Goal: Information Seeking & Learning: Learn about a topic

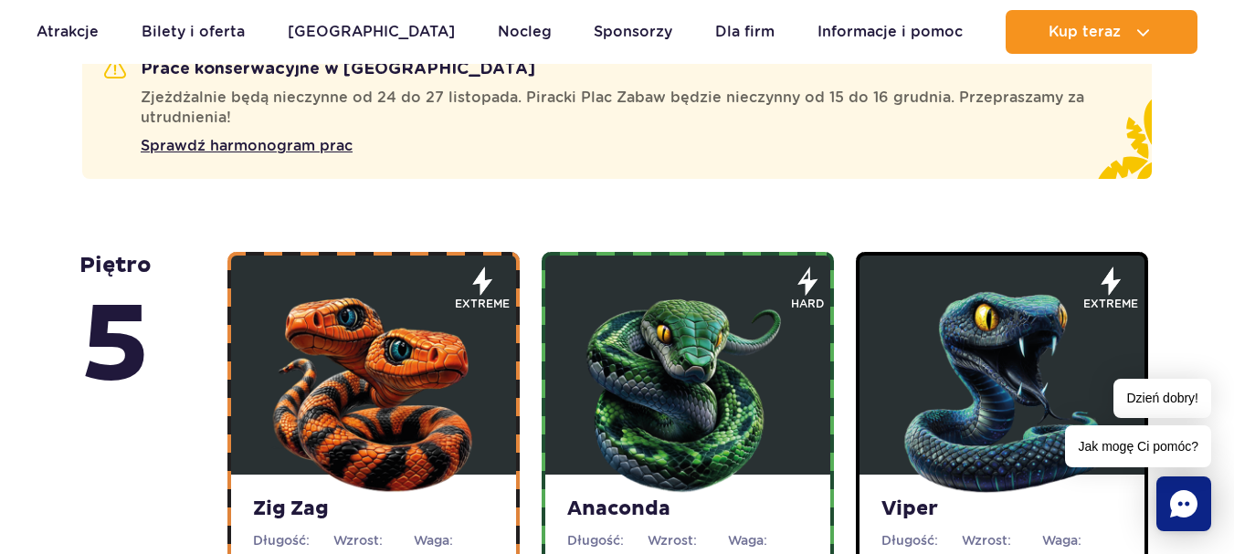
scroll to position [1187, 0]
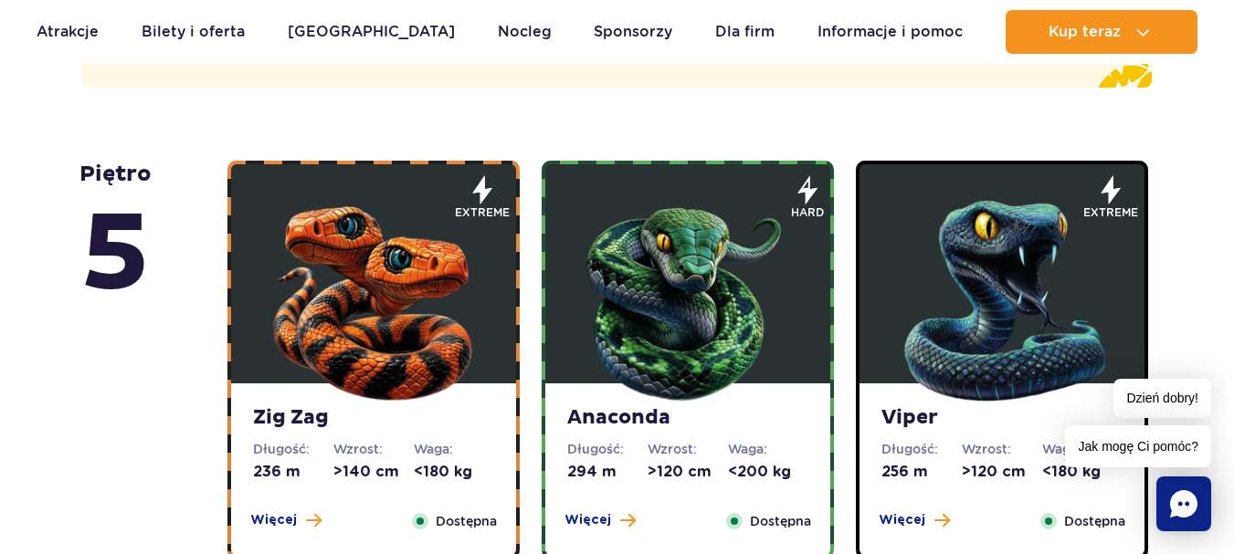
click at [1017, 245] on img at bounding box center [1001, 296] width 219 height 219
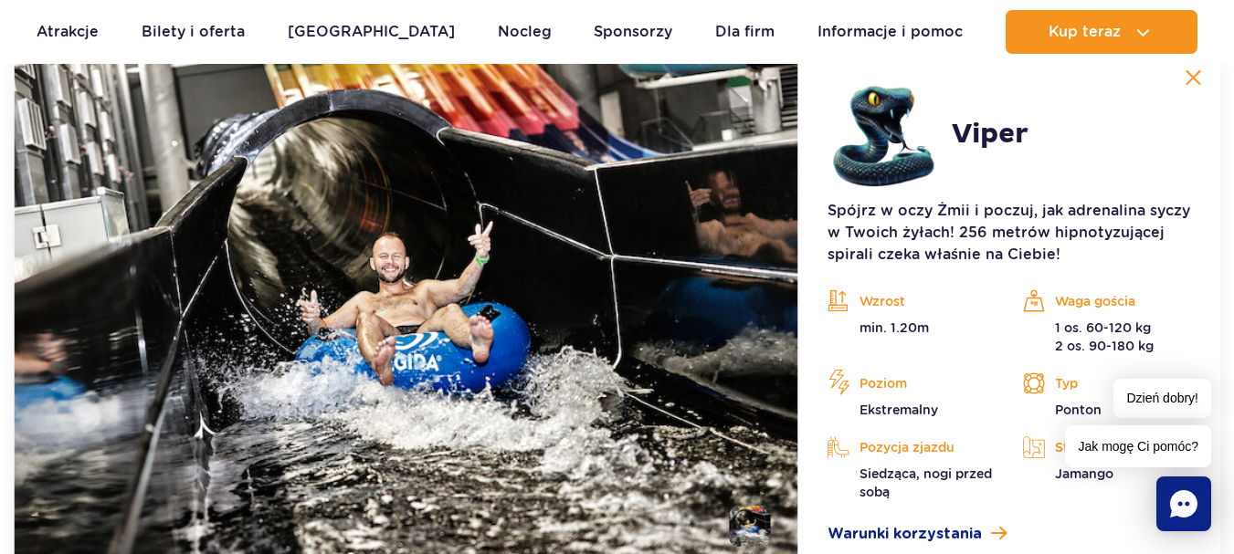
scroll to position [1769, 0]
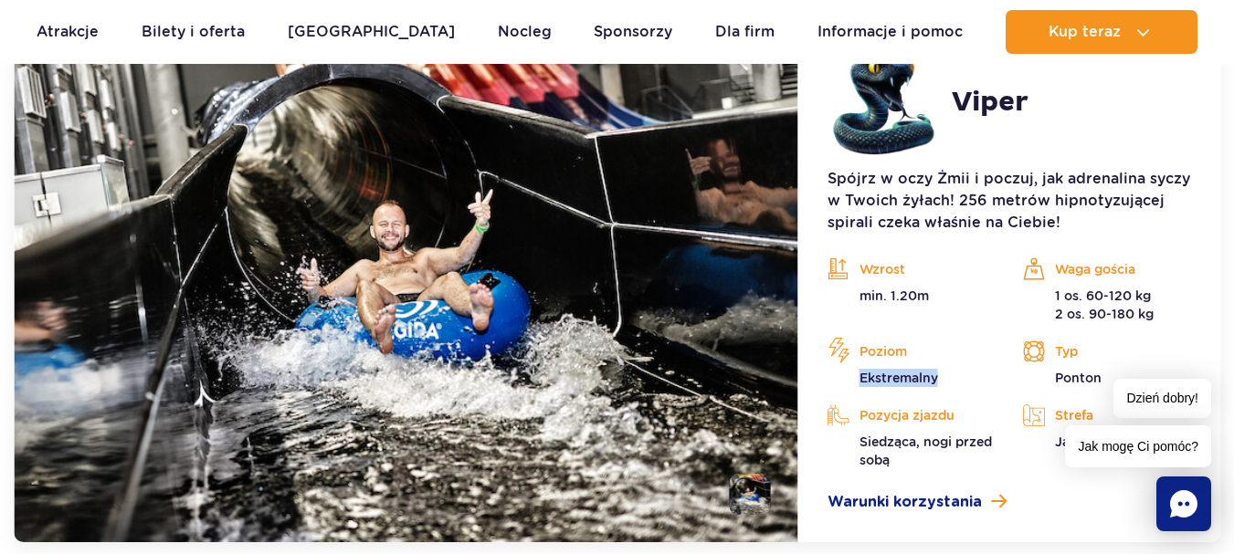
drag, startPoint x: 852, startPoint y: 374, endPoint x: 1001, endPoint y: 372, distance: 148.9
click at [1001, 372] on div "Poziom Ekstremalny" at bounding box center [911, 362] width 195 height 49
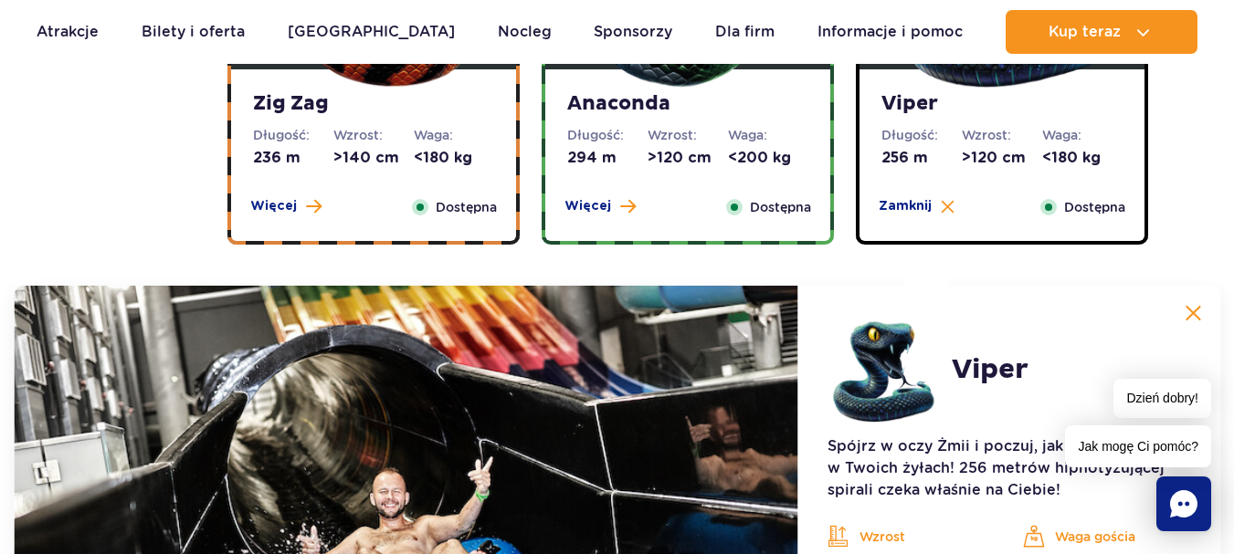
scroll to position [1495, 0]
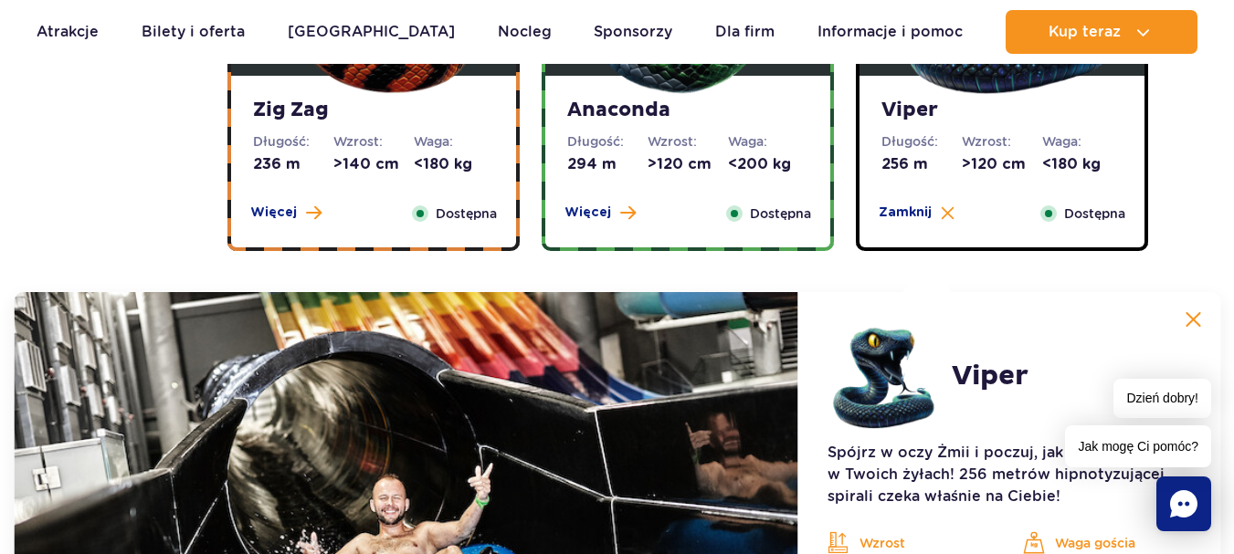
click at [1200, 320] on img at bounding box center [1193, 319] width 16 height 16
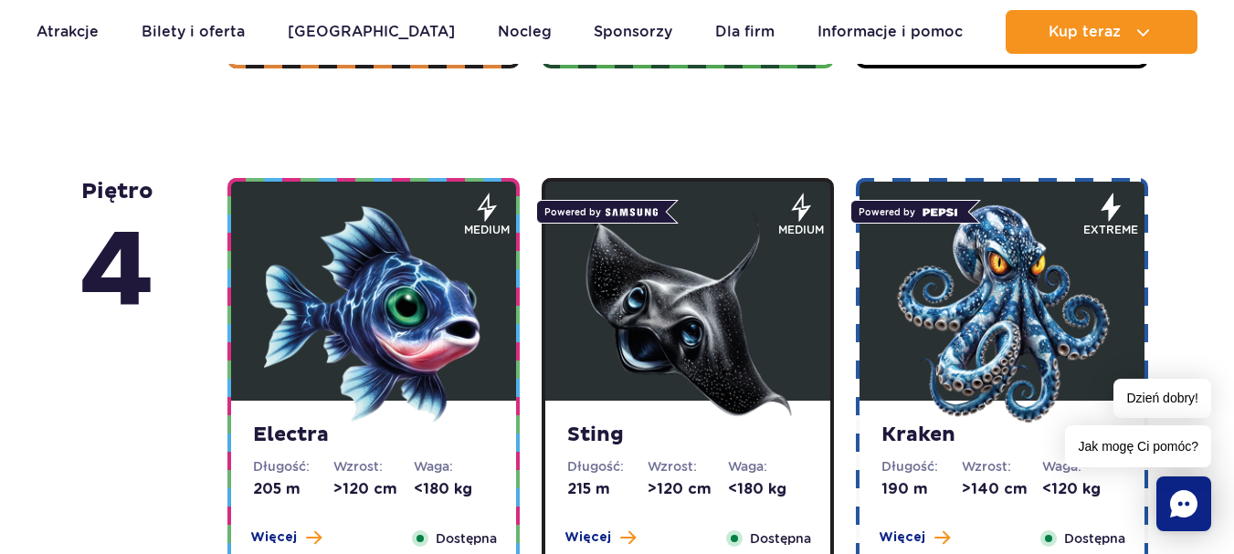
click at [975, 314] on img at bounding box center [1001, 314] width 219 height 219
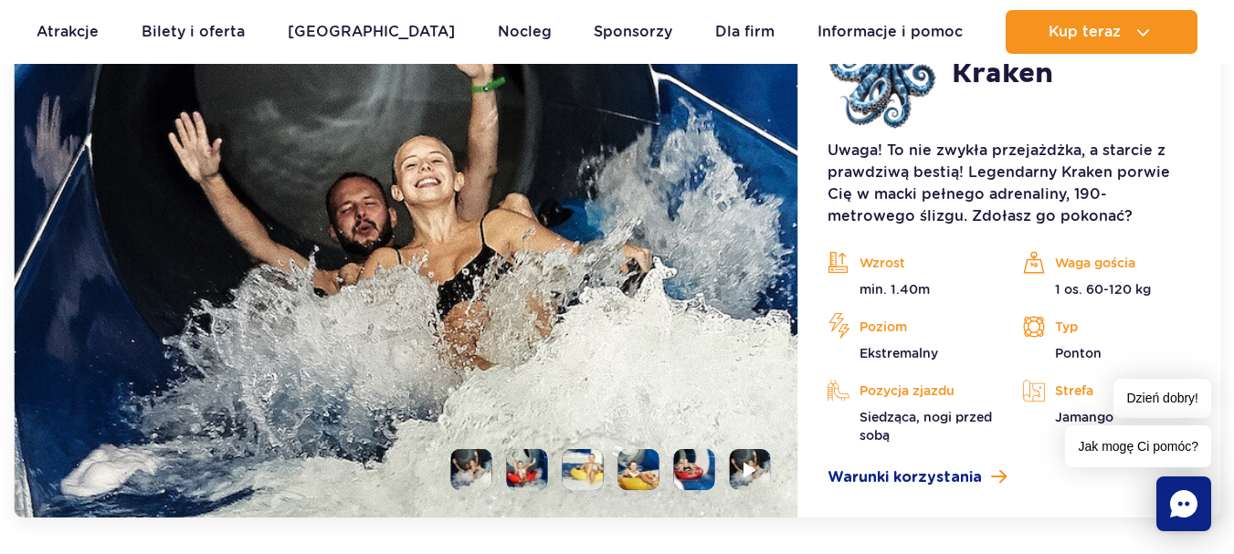
scroll to position [2277, 0]
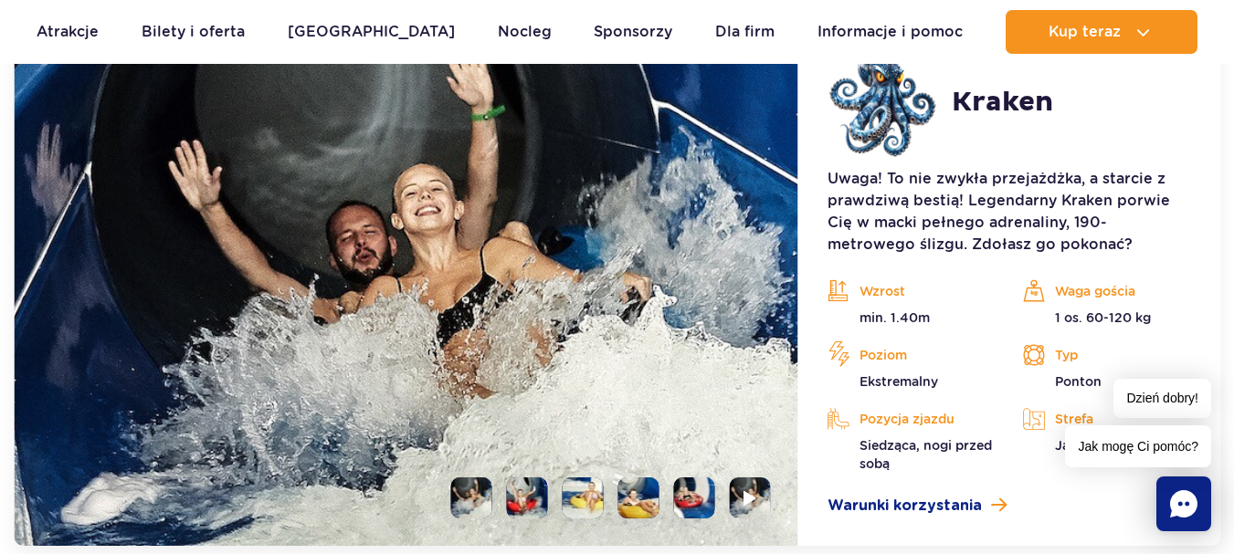
click at [478, 486] on li at bounding box center [471, 498] width 41 height 41
click at [534, 496] on li at bounding box center [527, 498] width 41 height 41
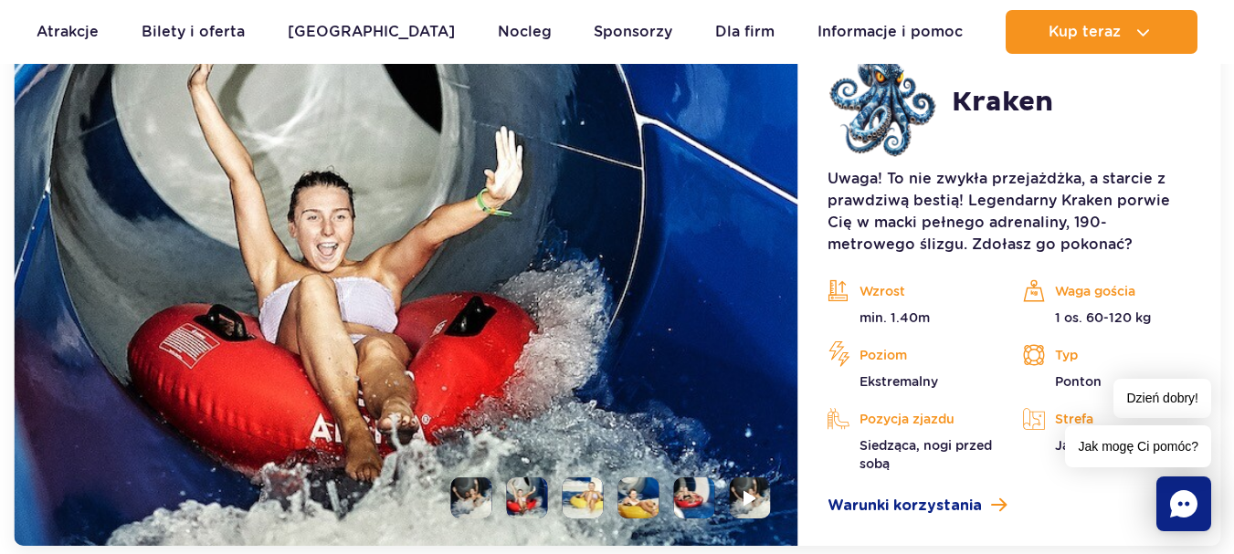
click at [586, 492] on li at bounding box center [583, 498] width 41 height 41
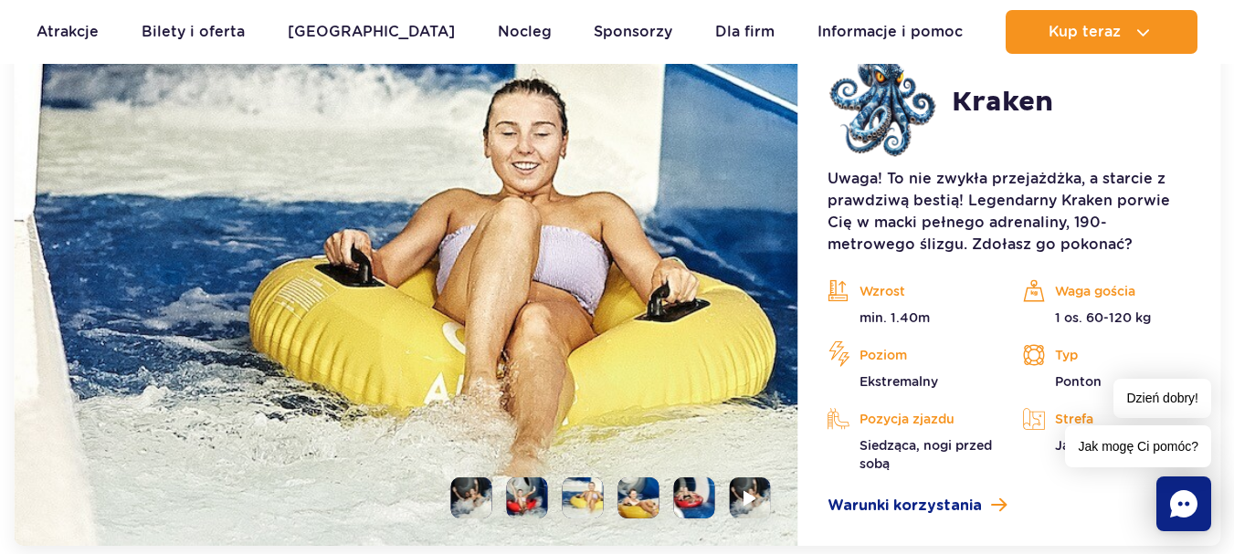
click at [650, 491] on li at bounding box center [638, 498] width 41 height 41
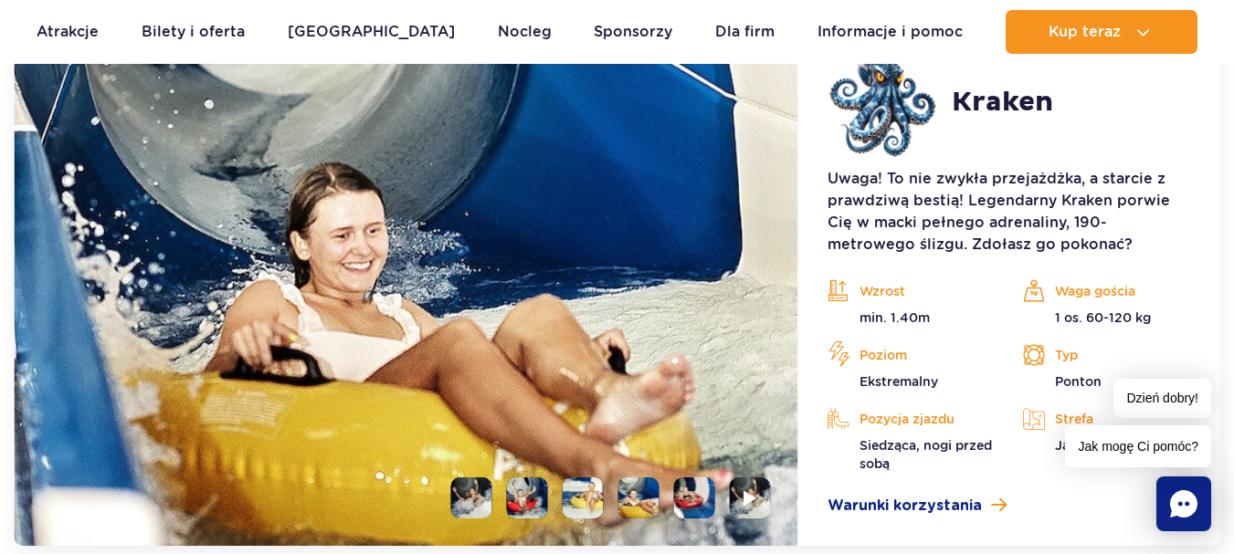
click at [715, 497] on li at bounding box center [694, 498] width 41 height 41
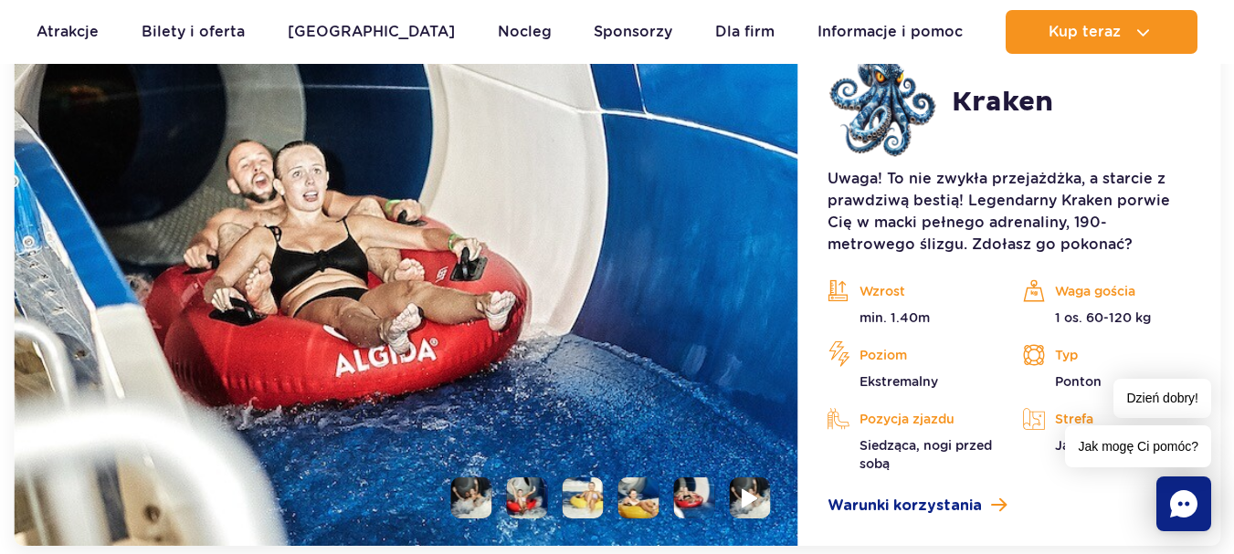
click at [751, 495] on img at bounding box center [750, 498] width 17 height 21
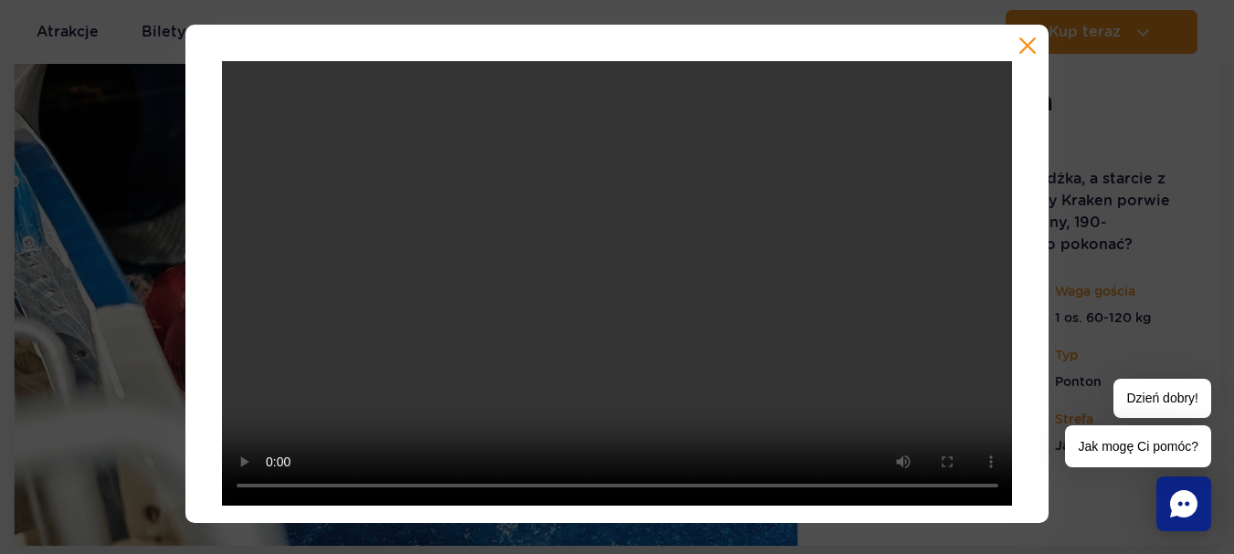
click at [1030, 46] on button "button" at bounding box center [1027, 46] width 18 height 18
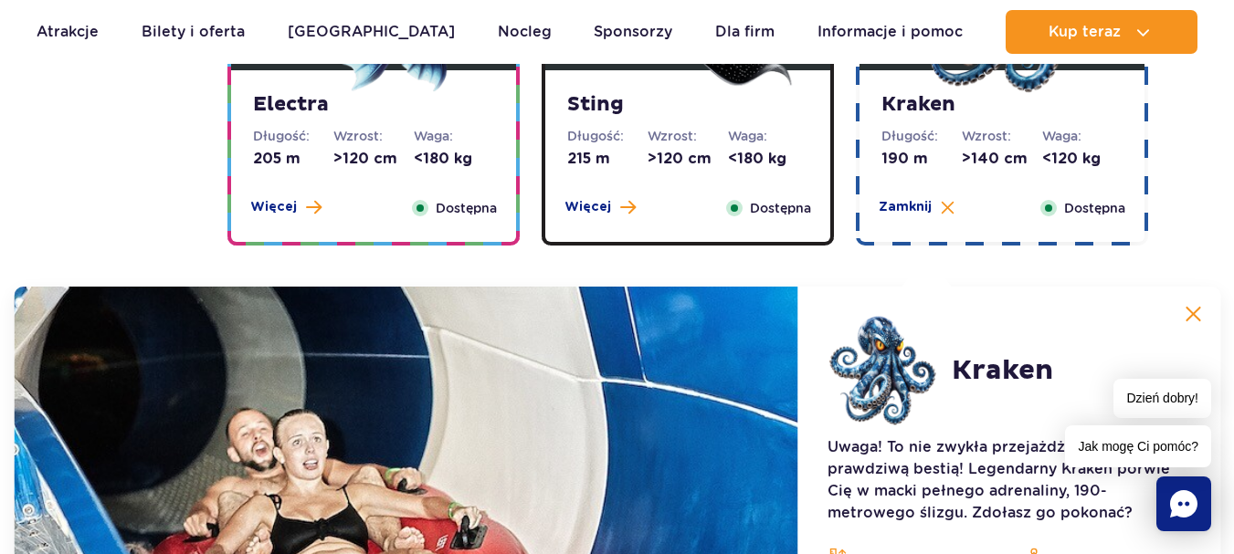
scroll to position [2003, 0]
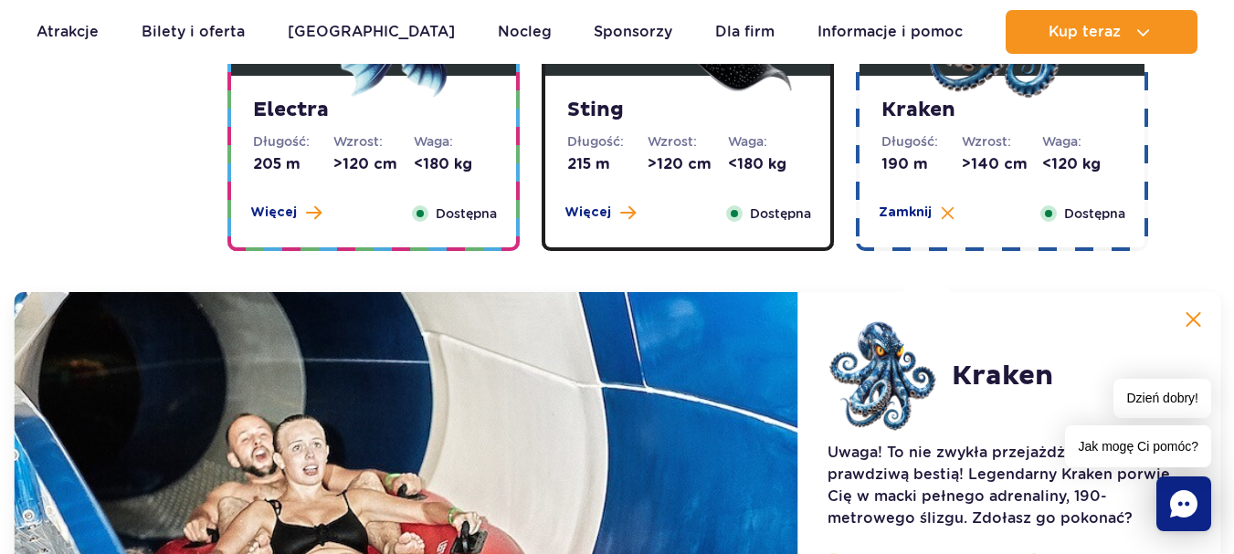
click at [1196, 318] on img at bounding box center [1193, 319] width 16 height 16
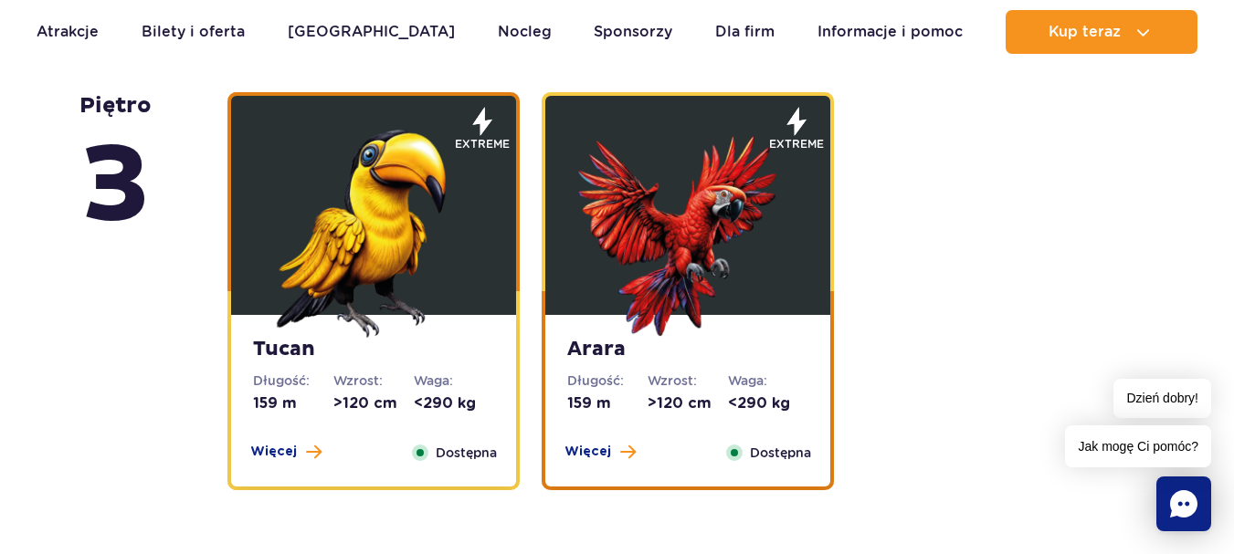
scroll to position [2734, 0]
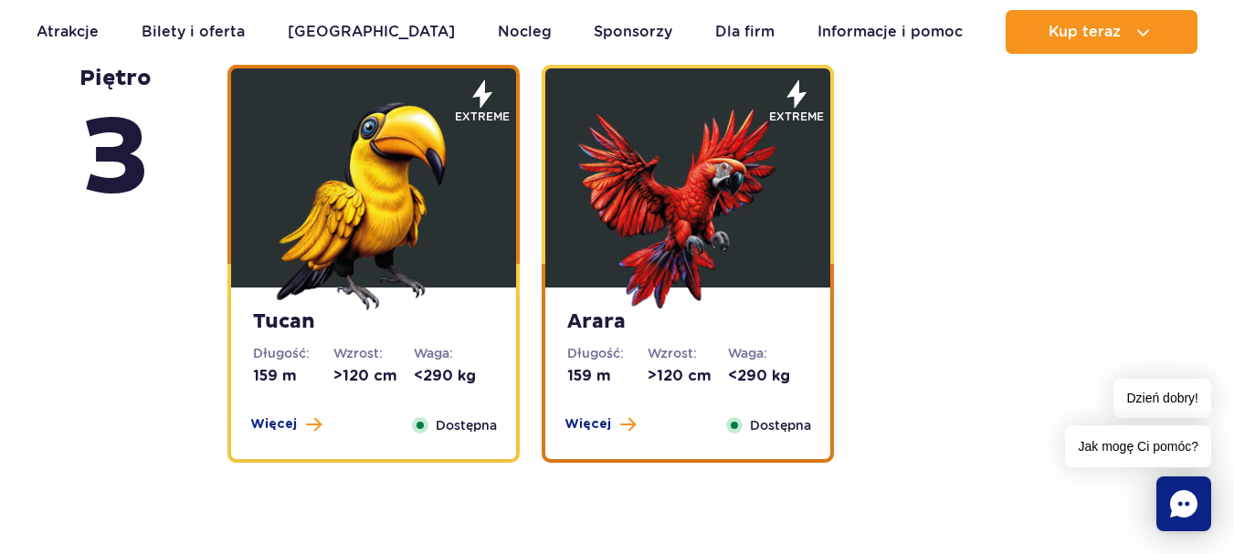
click at [390, 176] on img at bounding box center [373, 200] width 219 height 219
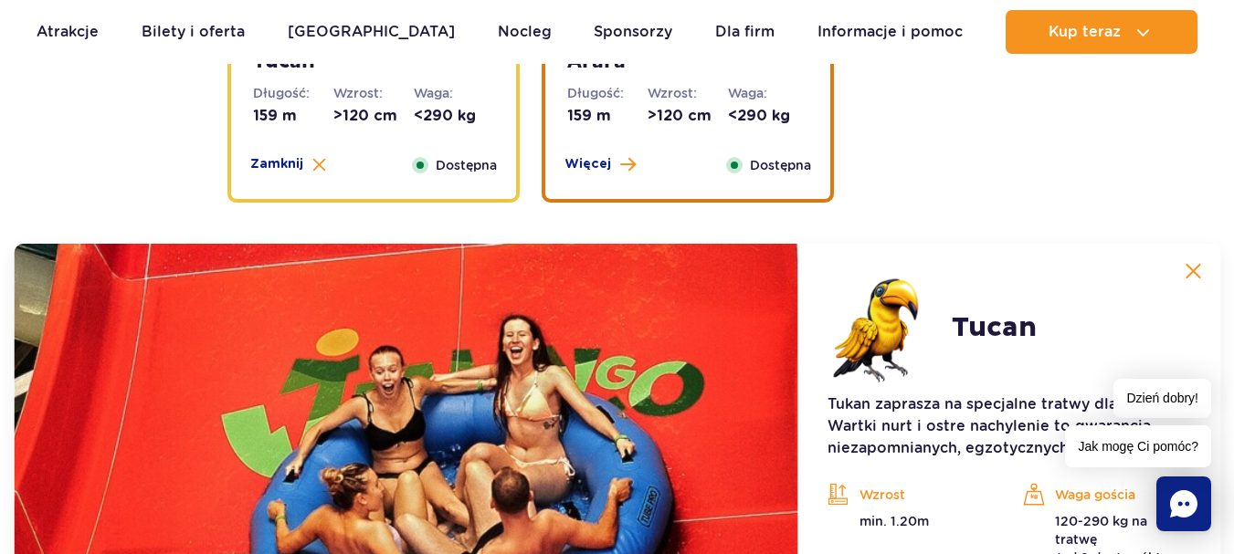
scroll to position [3128, 0]
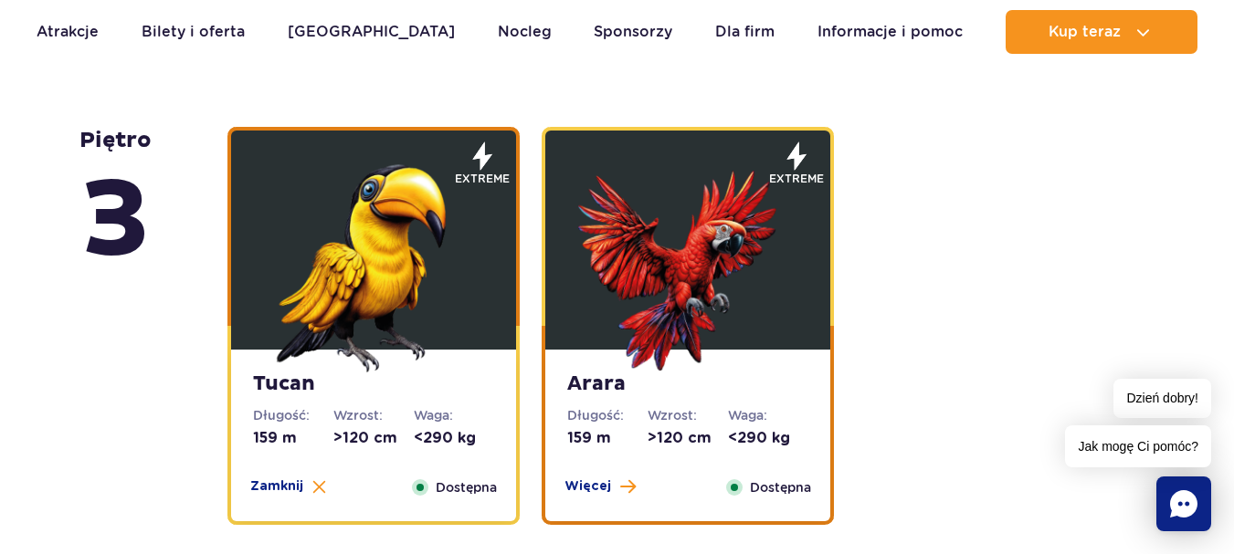
click at [682, 287] on img at bounding box center [687, 262] width 219 height 219
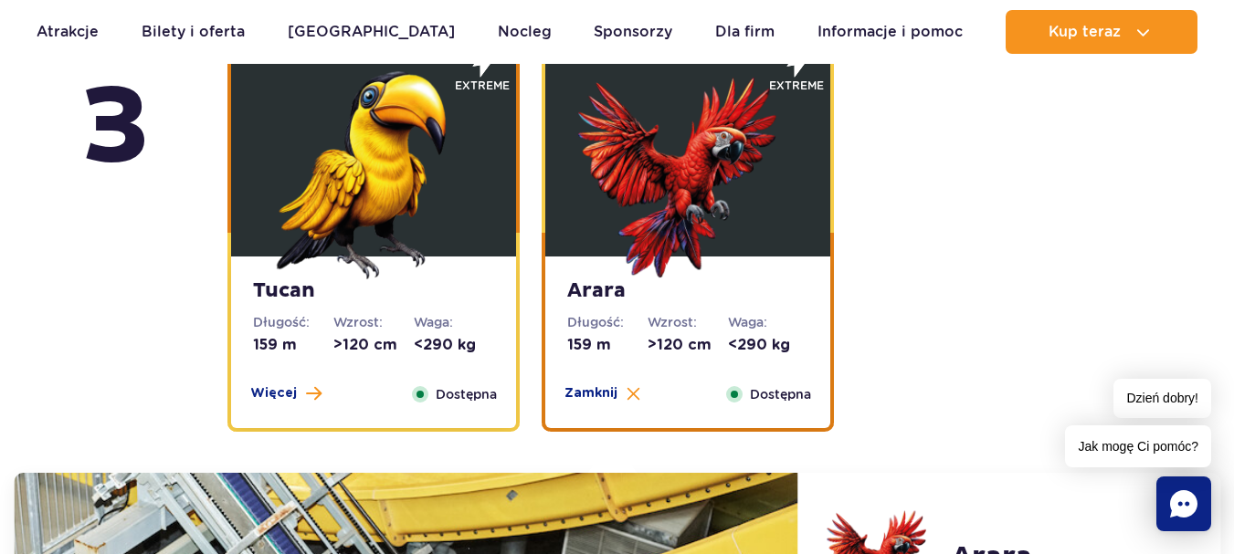
scroll to position [2763, 0]
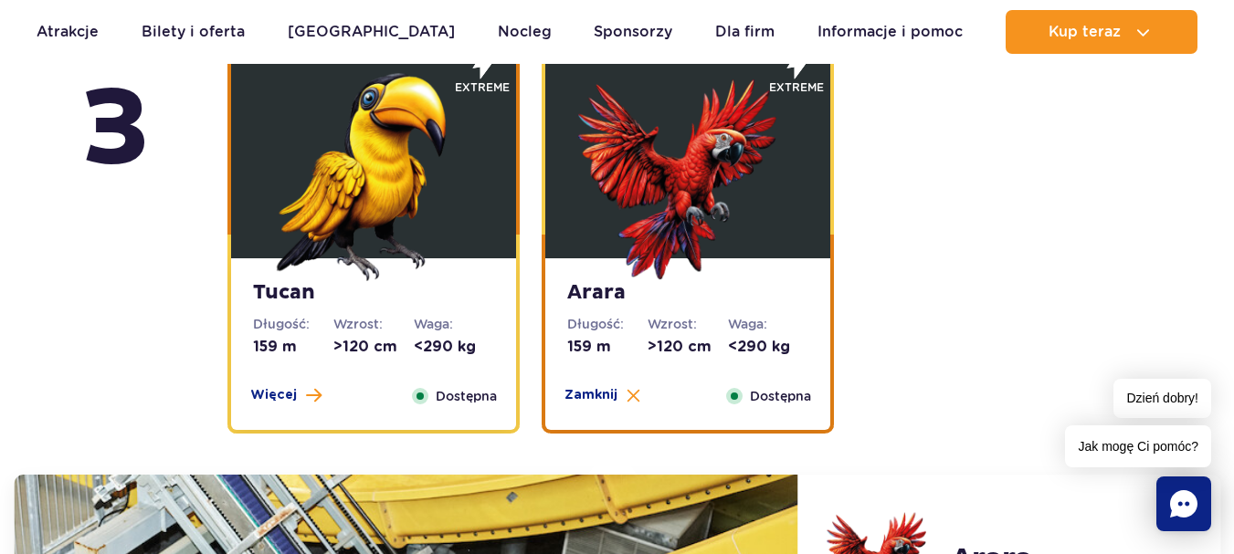
click at [391, 187] on img at bounding box center [373, 171] width 219 height 219
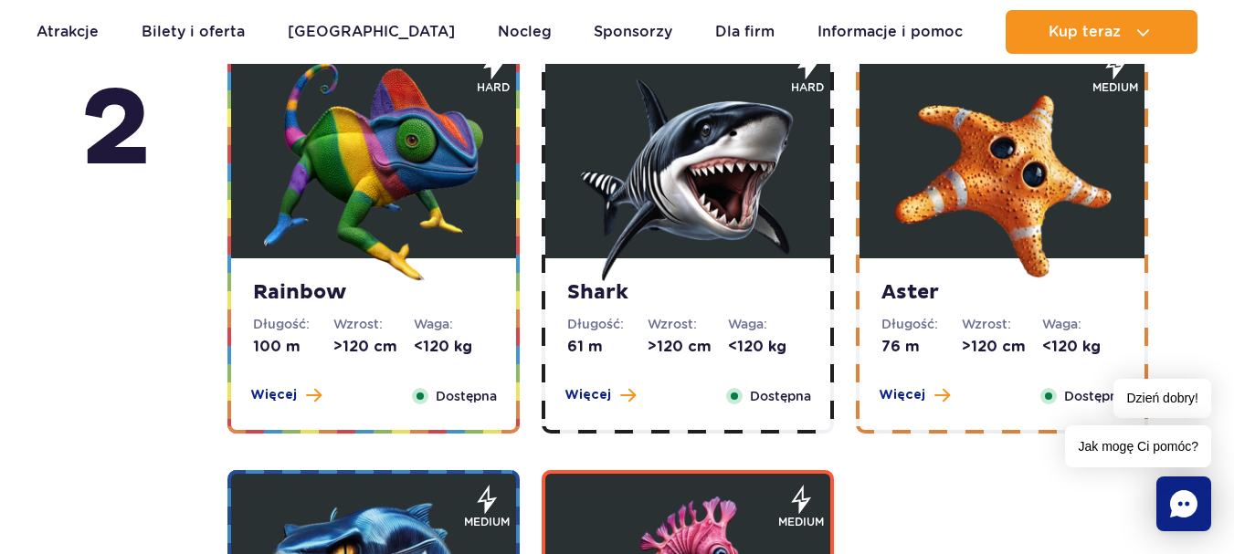
scroll to position [3859, 0]
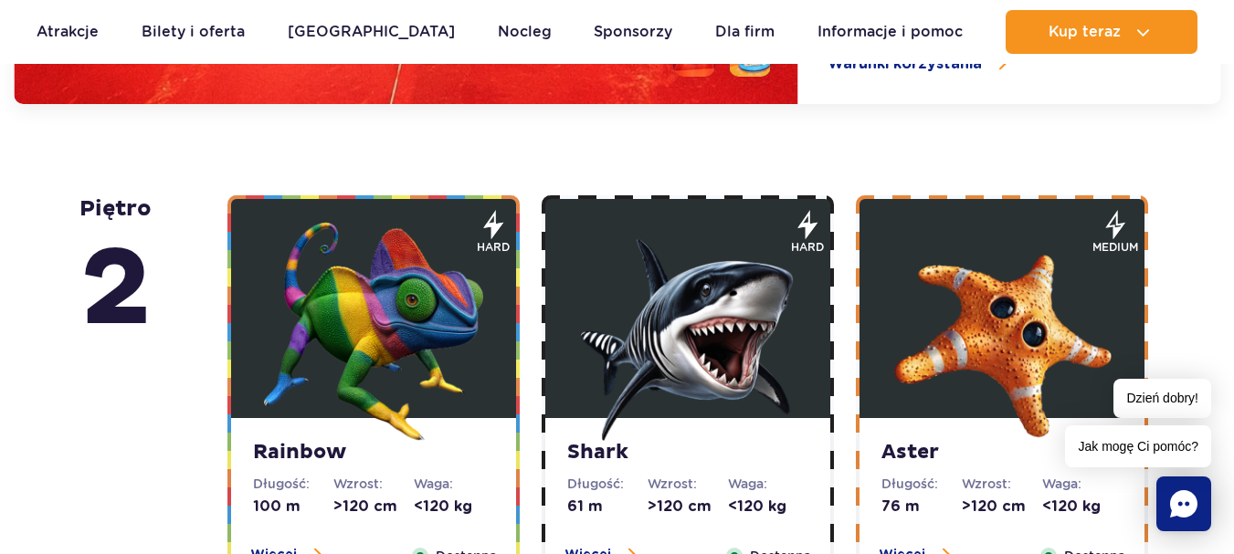
click at [764, 335] on img at bounding box center [687, 331] width 219 height 219
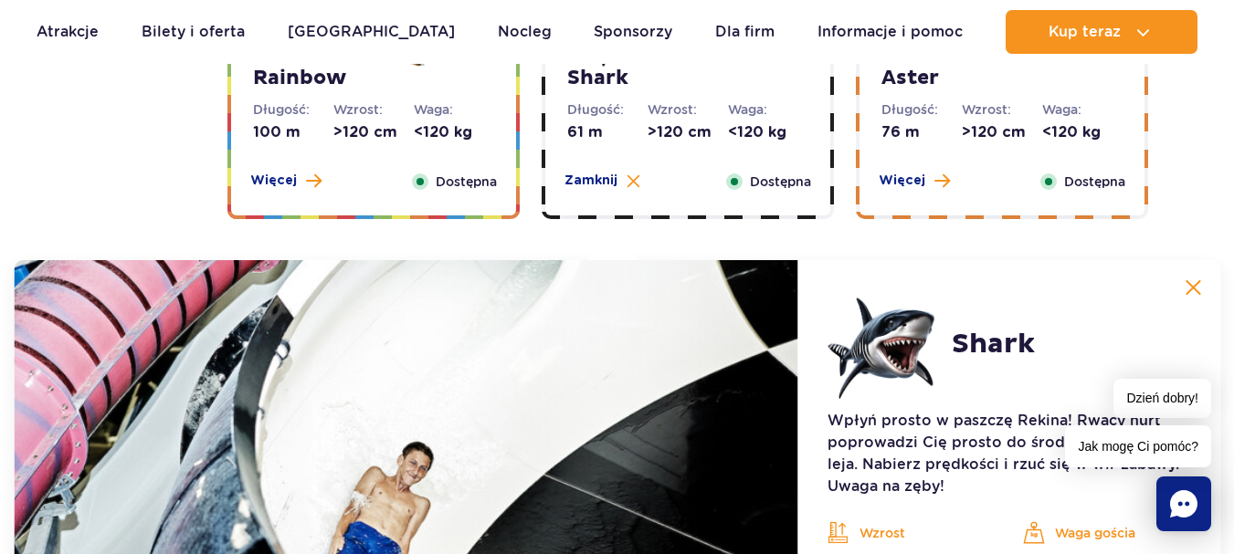
scroll to position [3453, 0]
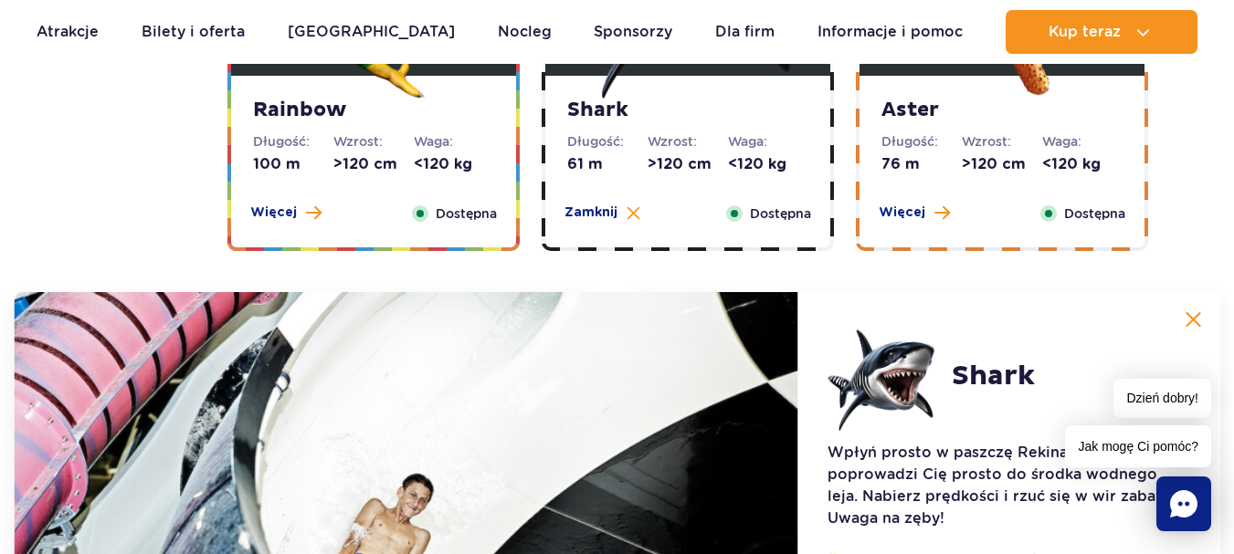
click at [1191, 317] on img at bounding box center [1193, 319] width 16 height 16
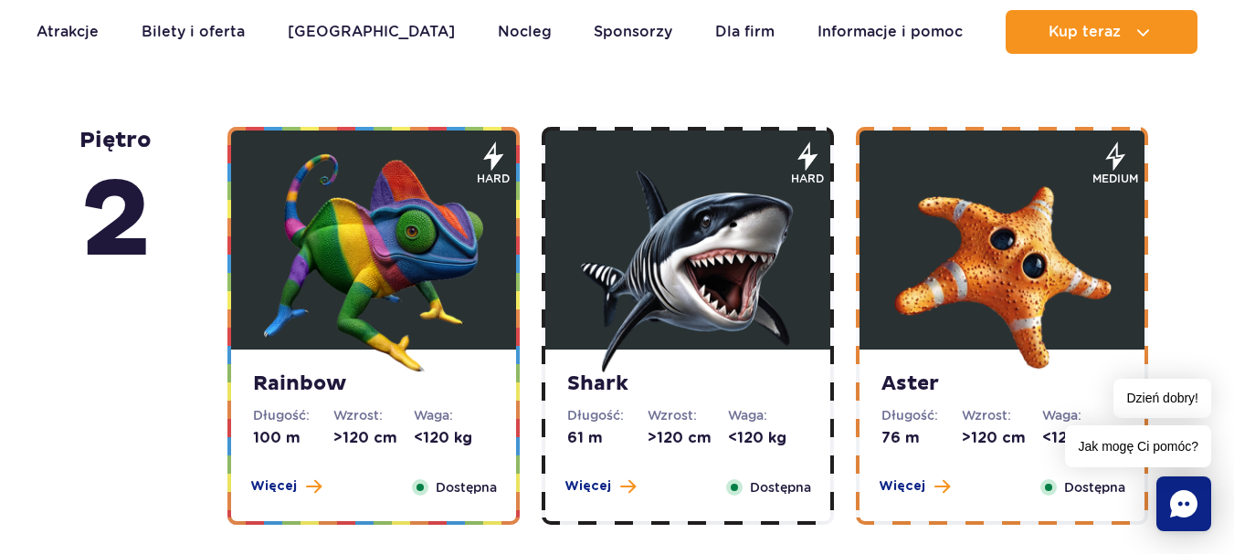
click at [444, 285] on img at bounding box center [373, 262] width 219 height 219
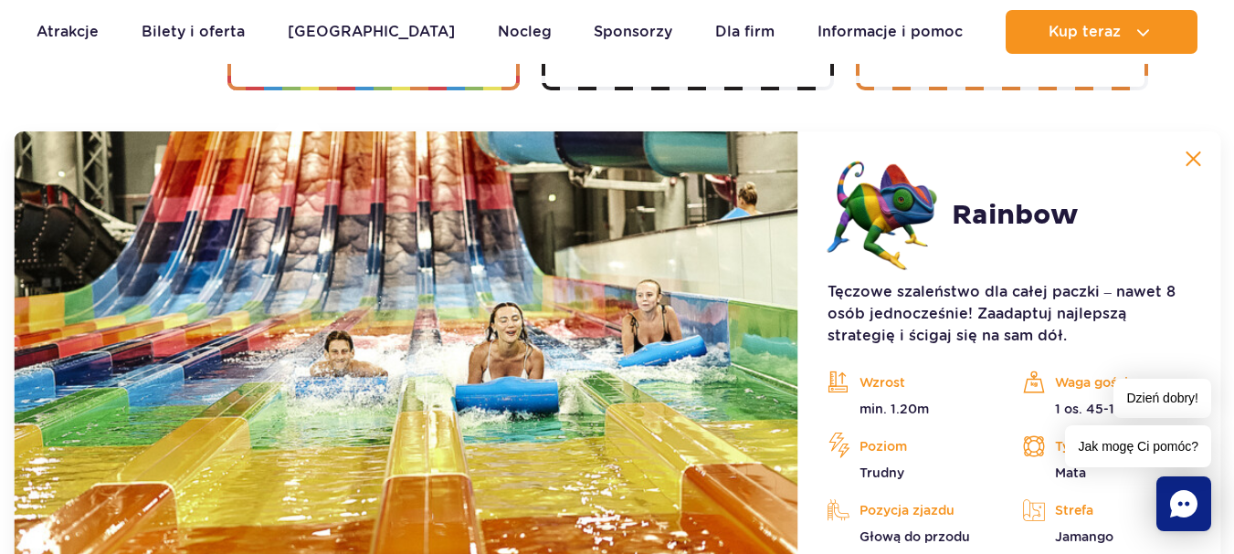
scroll to position [3636, 0]
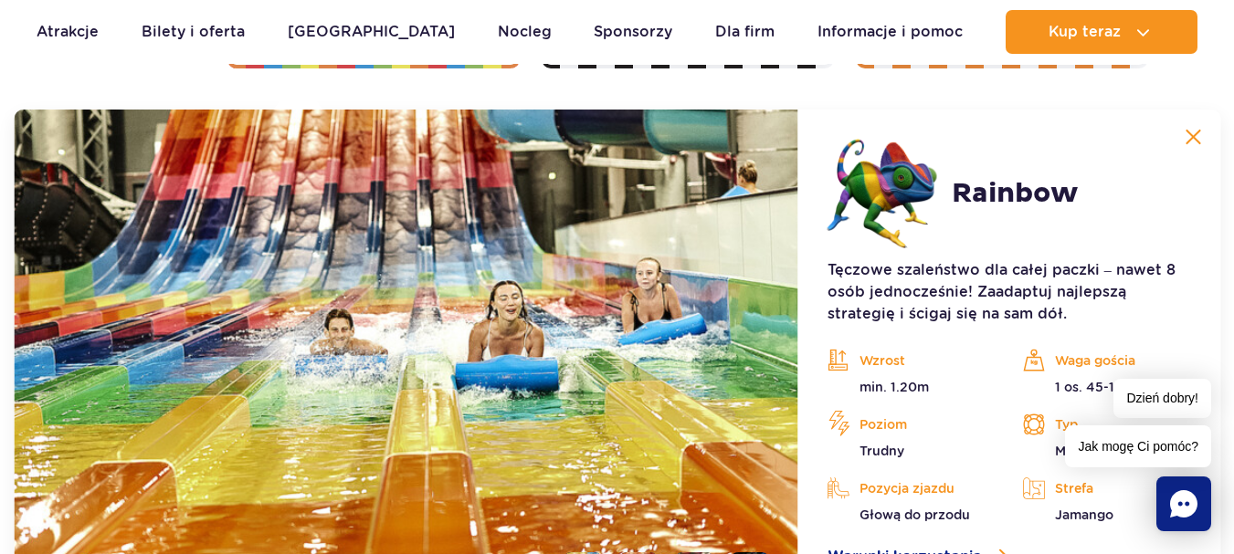
click at [1201, 135] on img at bounding box center [1193, 137] width 16 height 16
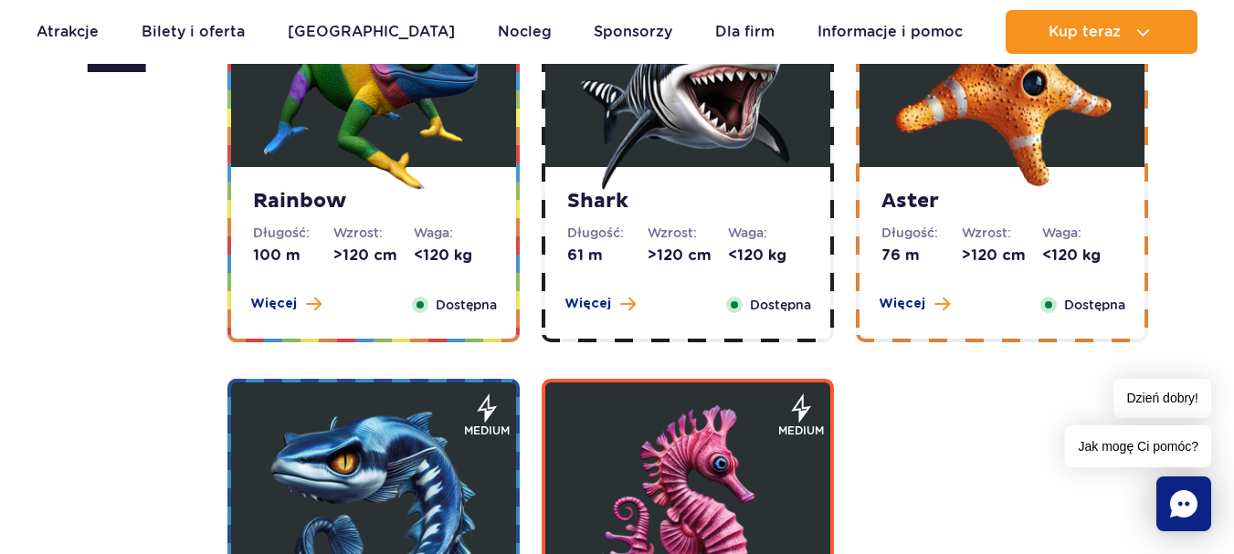
click at [1044, 104] on img at bounding box center [1001, 80] width 219 height 219
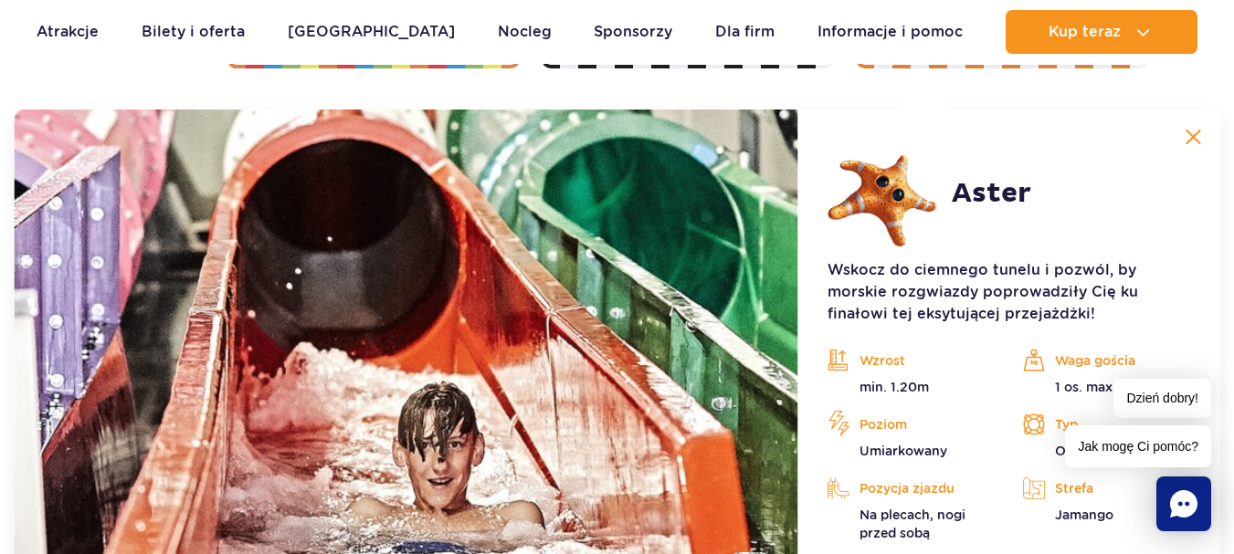
click at [1201, 133] on img at bounding box center [1193, 137] width 16 height 16
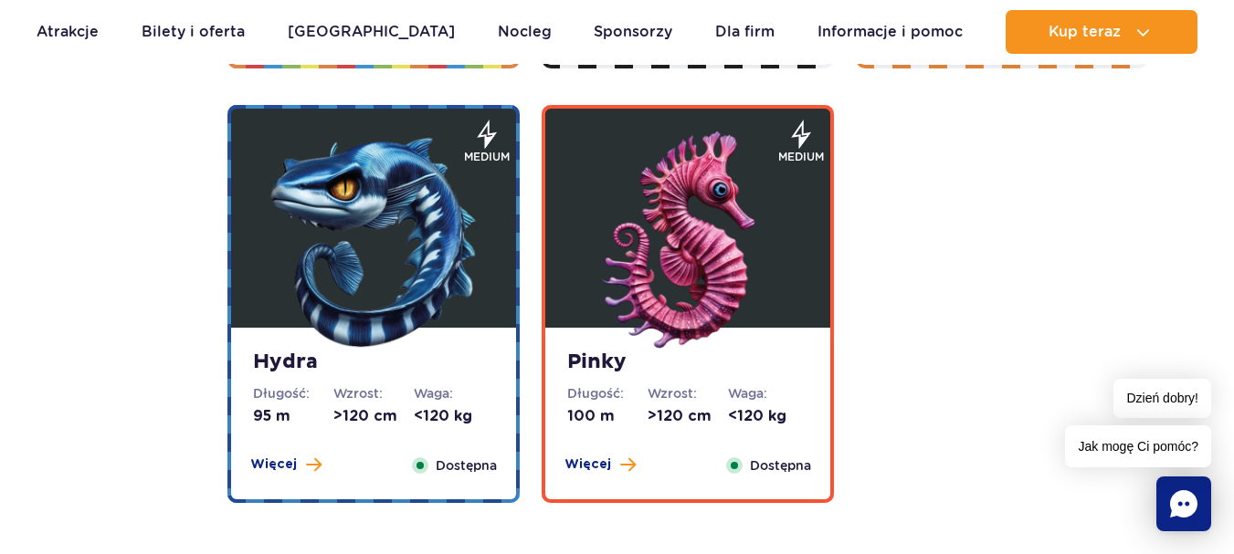
click at [368, 220] on img at bounding box center [373, 241] width 219 height 219
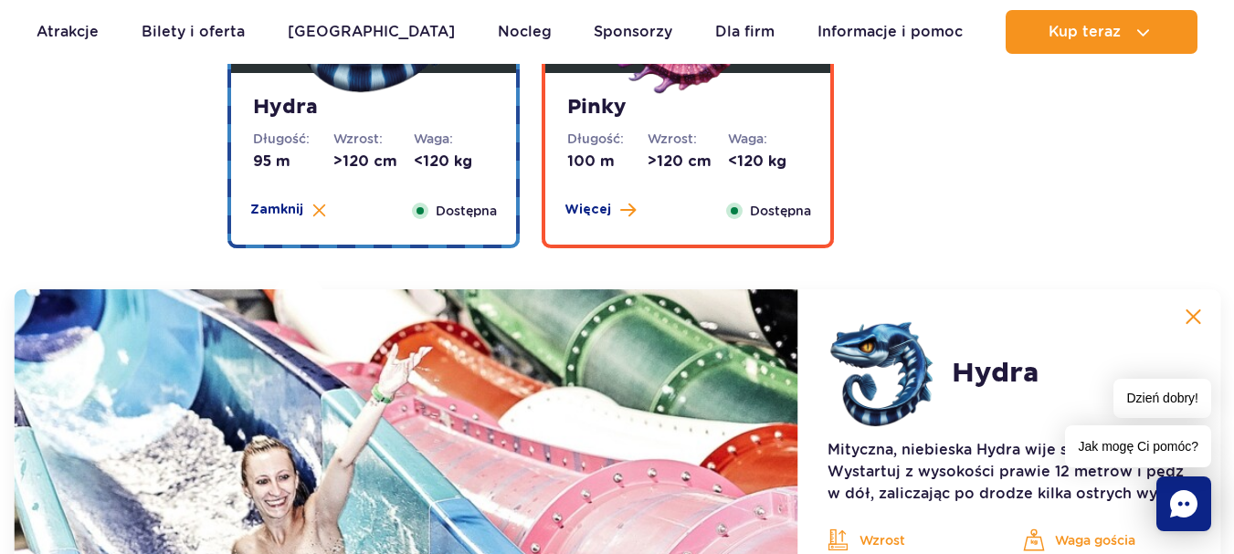
scroll to position [3888, 0]
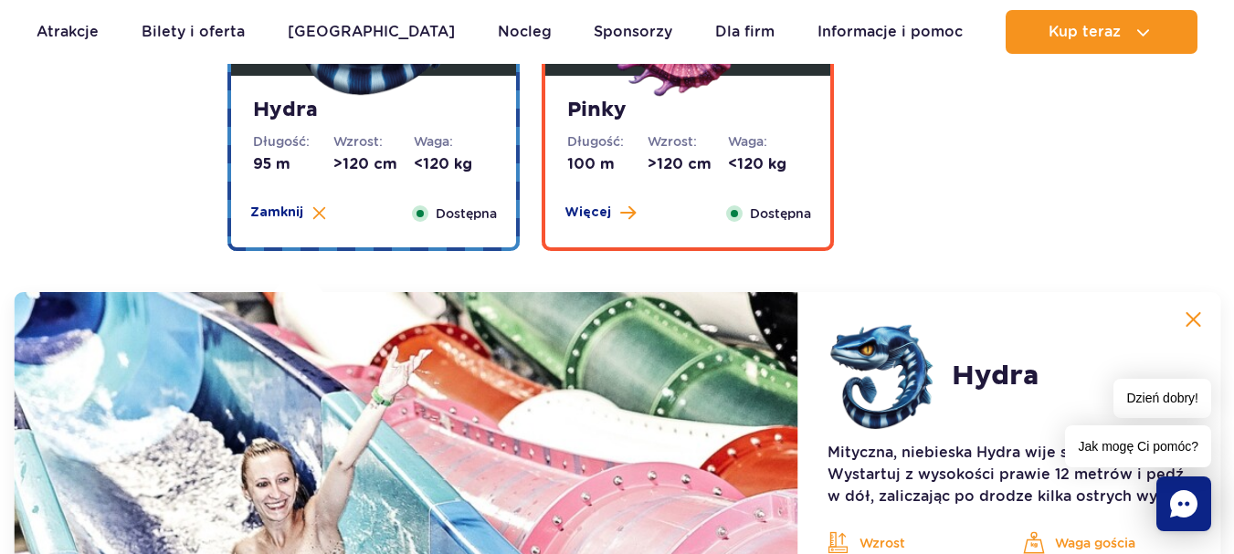
click at [1207, 309] on button at bounding box center [1193, 319] width 37 height 37
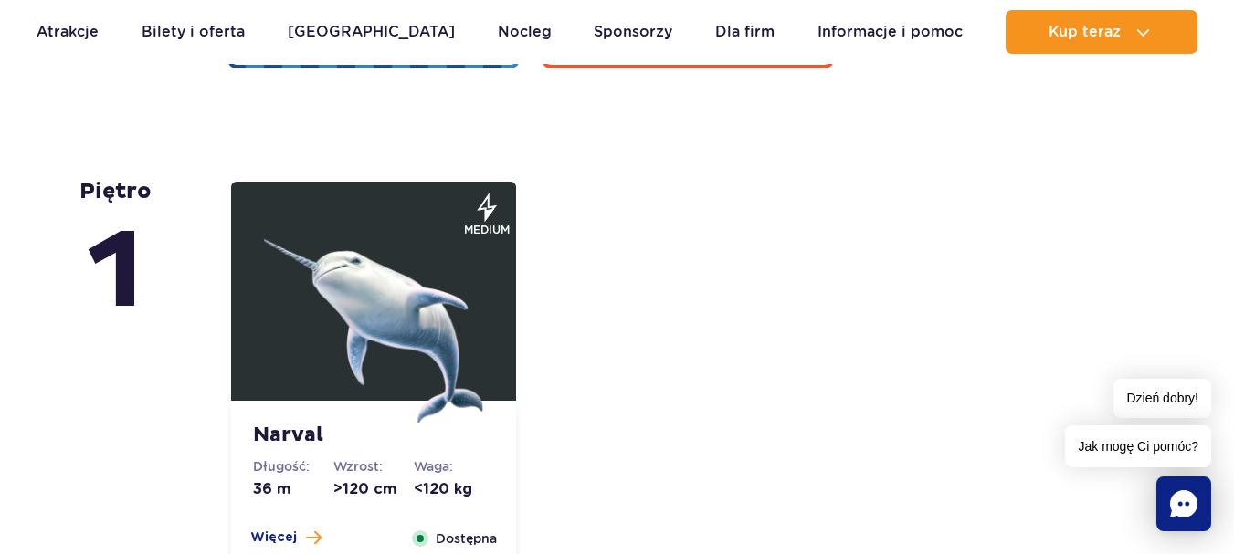
click at [435, 294] on img at bounding box center [373, 314] width 219 height 219
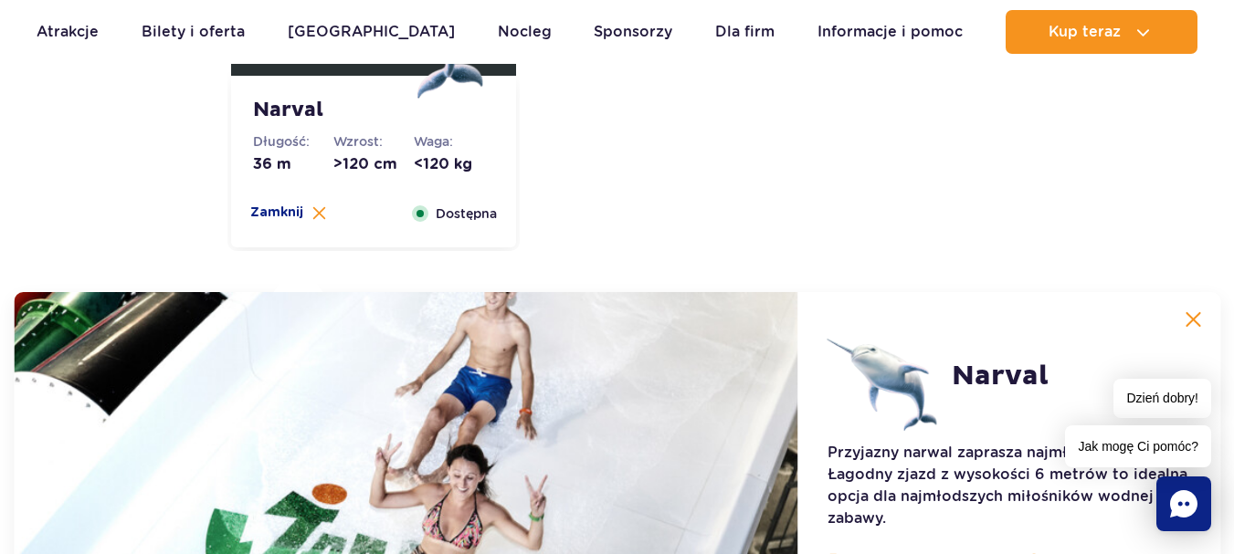
scroll to position [4579, 0]
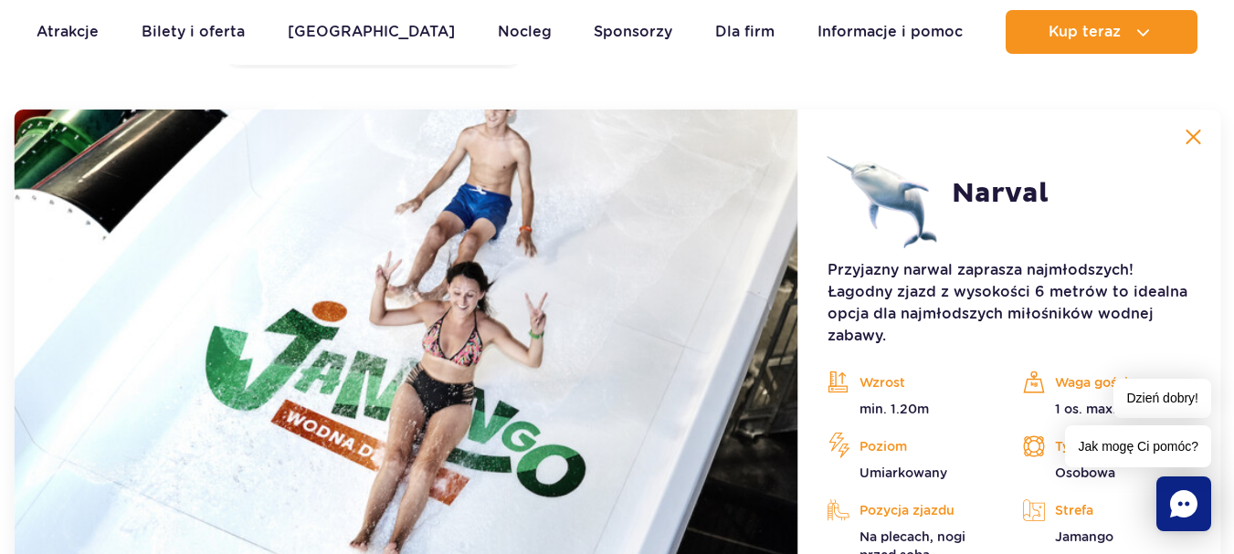
click at [1195, 140] on img at bounding box center [1193, 137] width 16 height 16
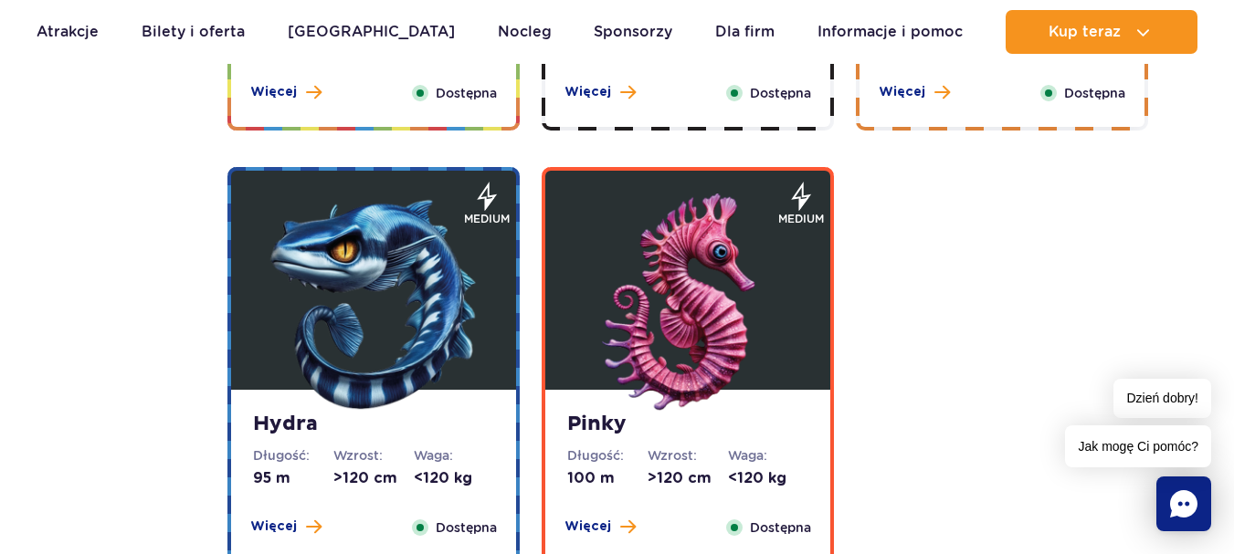
click at [740, 300] on img at bounding box center [687, 303] width 219 height 219
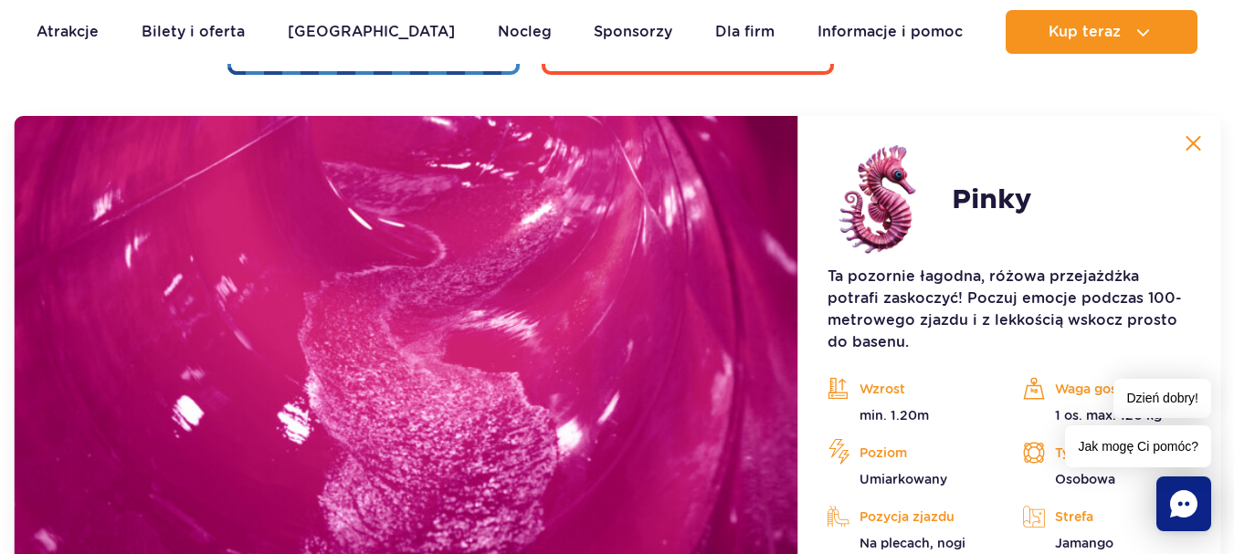
scroll to position [4071, 0]
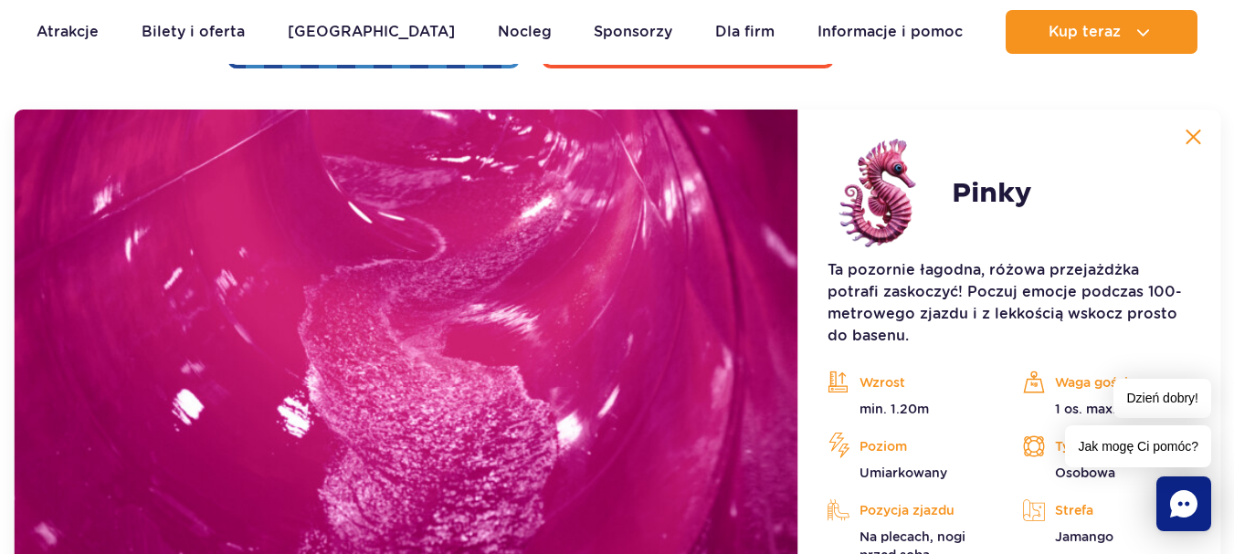
click at [1211, 148] on button at bounding box center [1193, 137] width 37 height 37
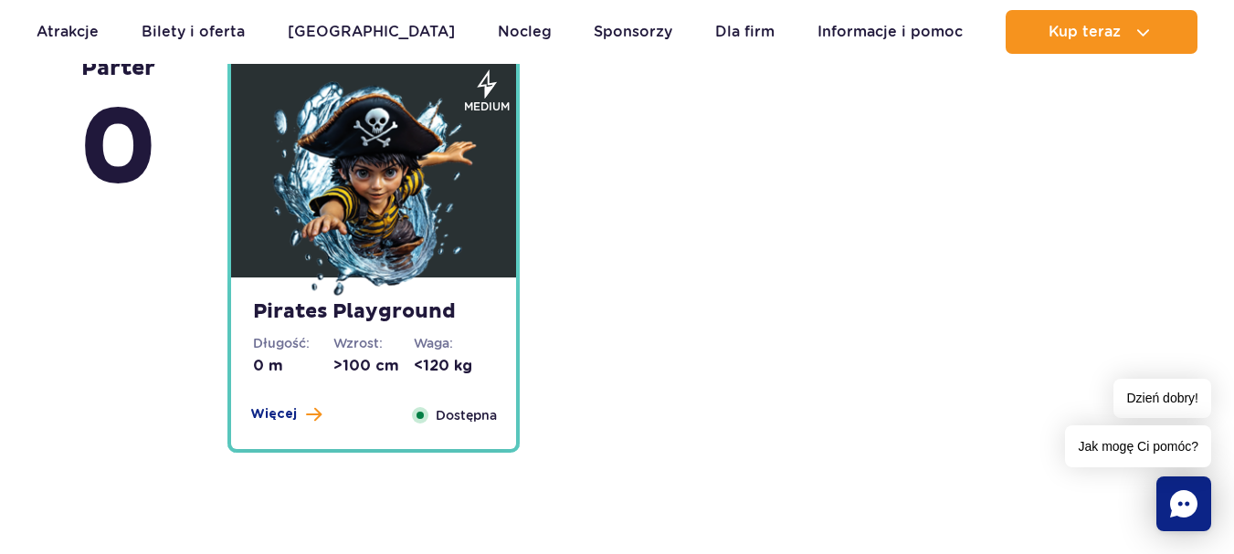
scroll to position [4710, 0]
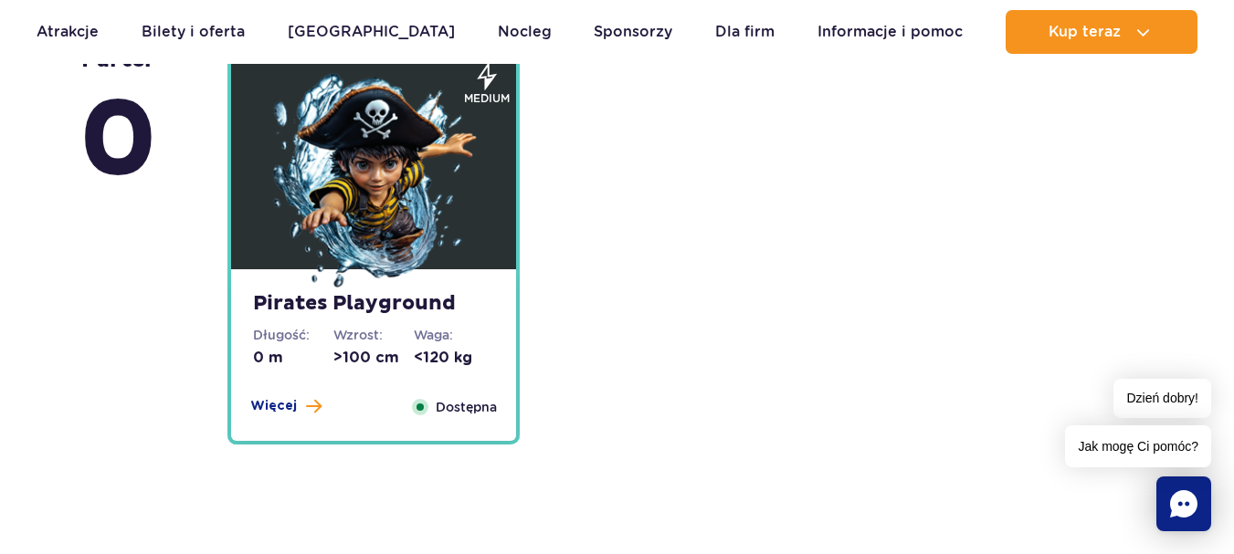
click at [364, 218] on img at bounding box center [373, 182] width 219 height 219
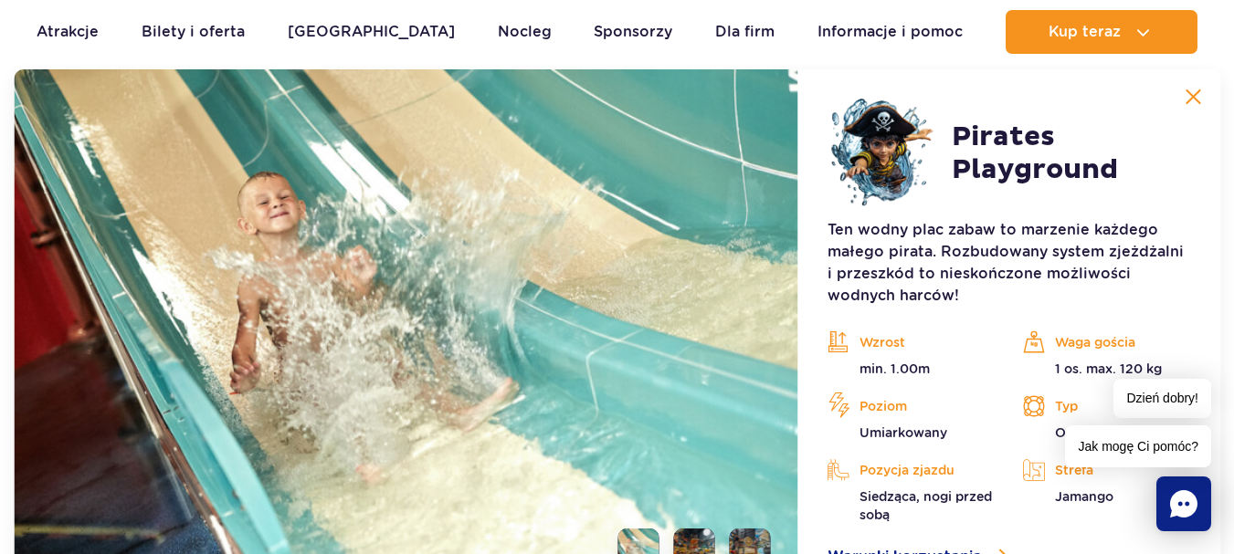
scroll to position [5087, 0]
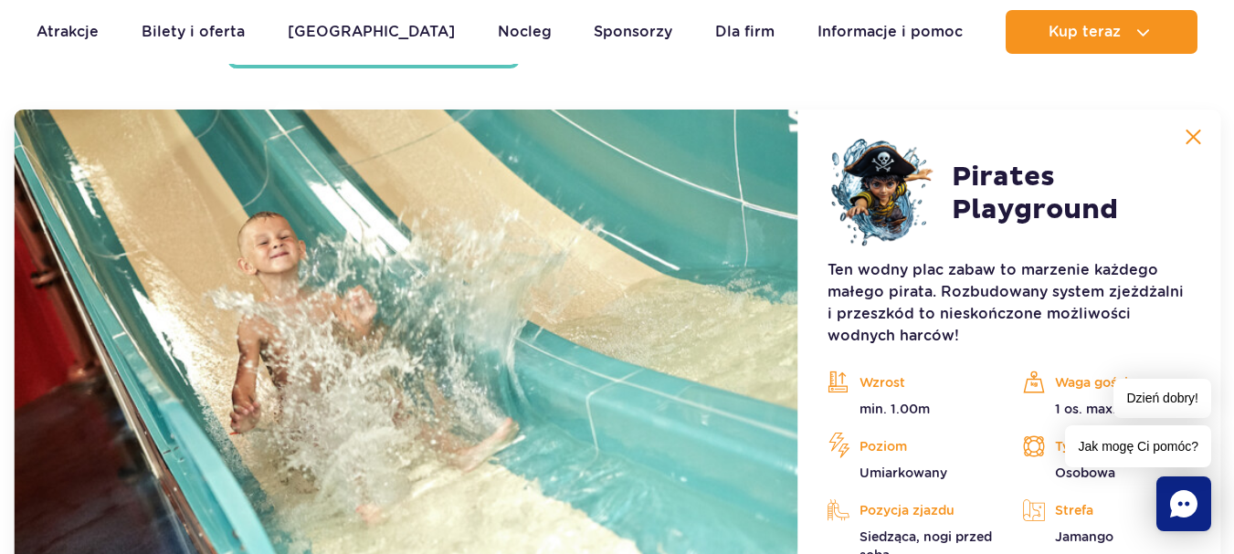
click at [1194, 138] on img at bounding box center [1193, 137] width 16 height 16
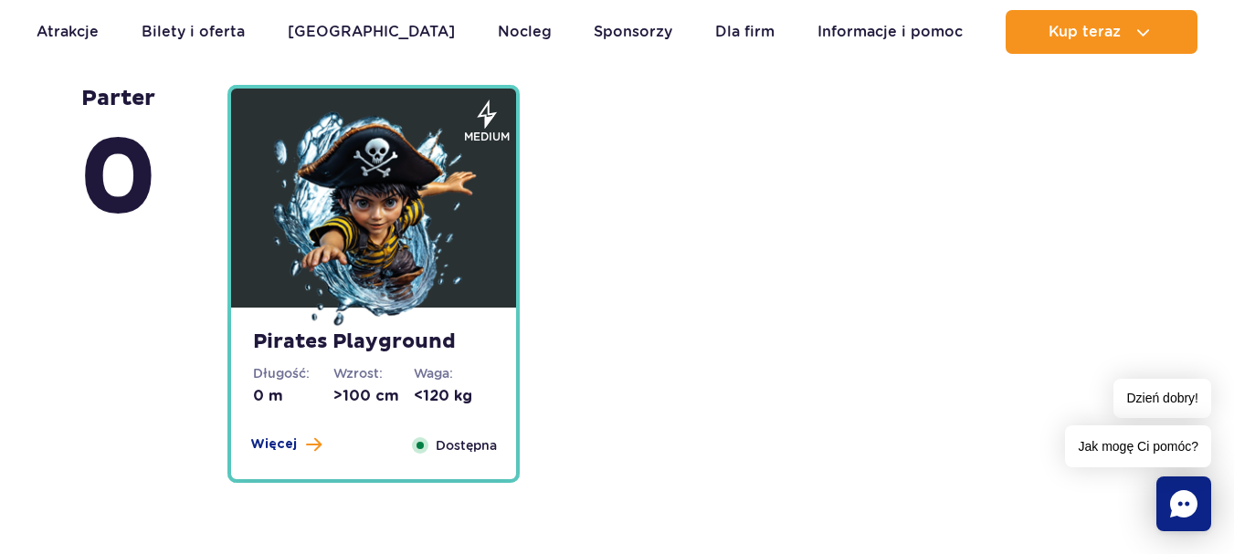
scroll to position [4630, 0]
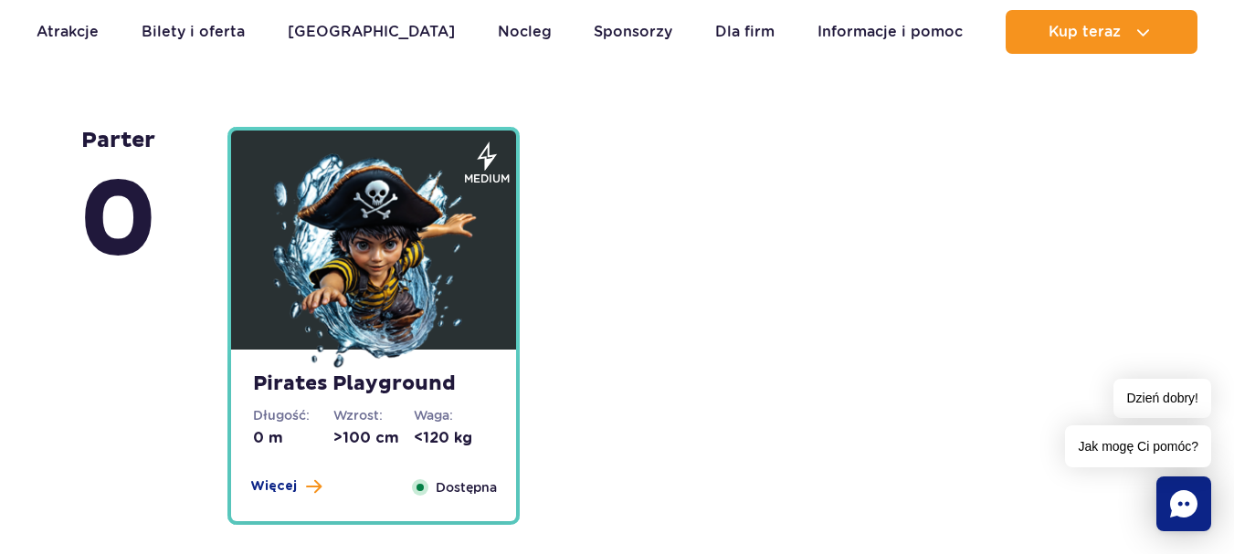
click at [410, 284] on img at bounding box center [373, 262] width 219 height 219
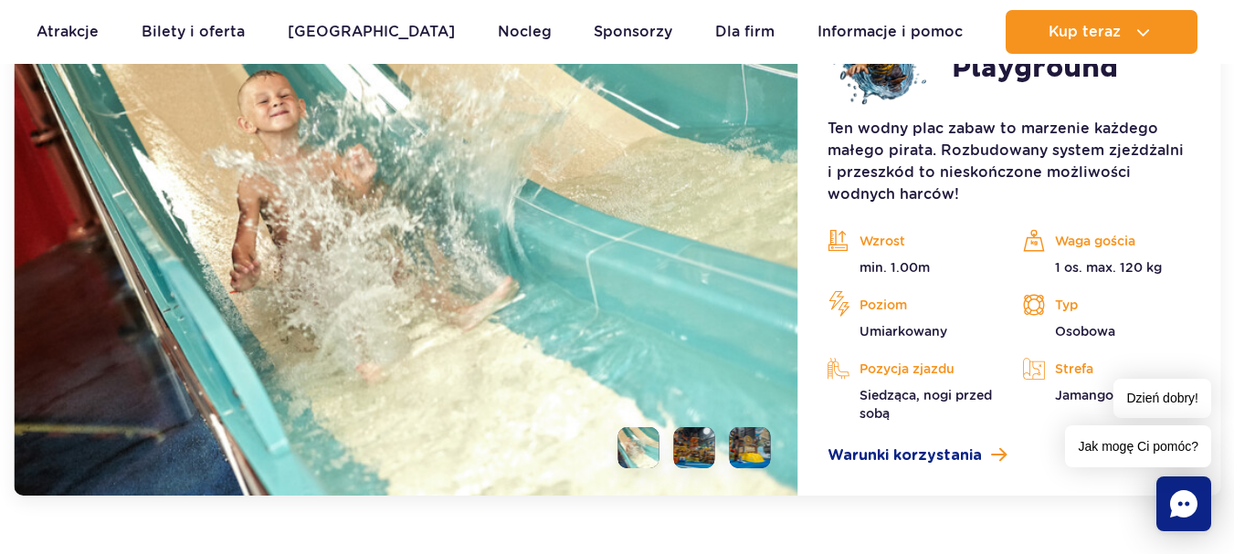
scroll to position [5361, 0]
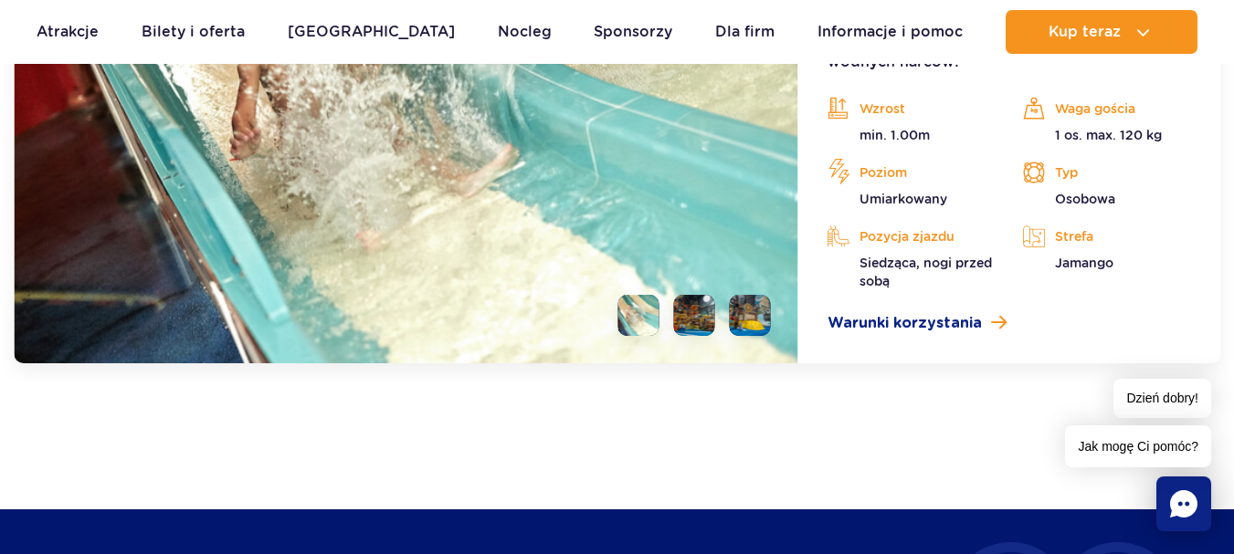
click at [693, 324] on li at bounding box center [694, 315] width 41 height 41
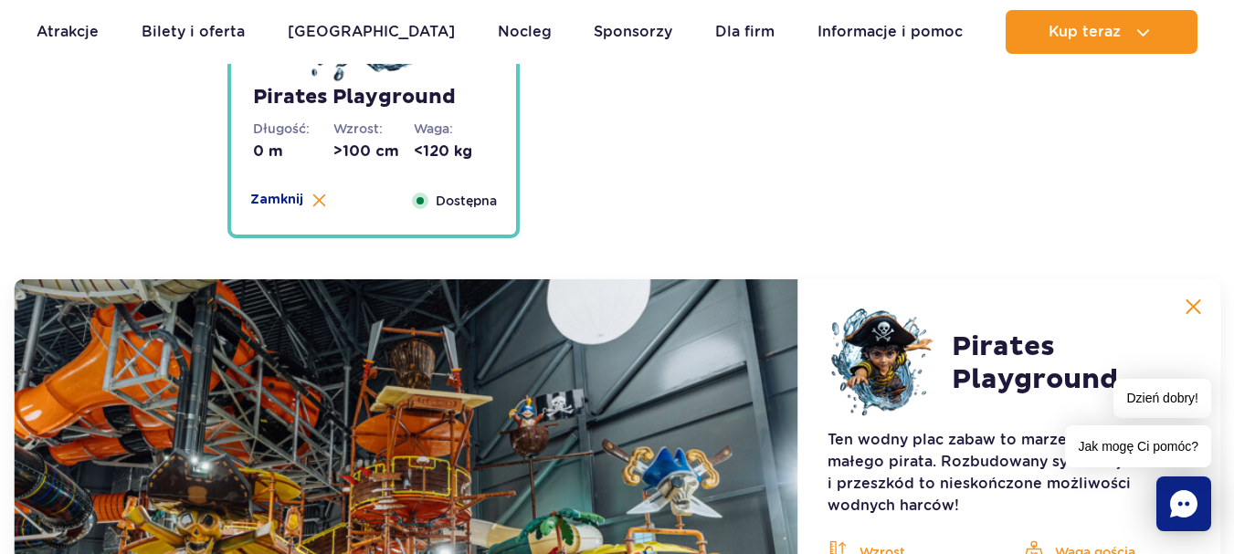
scroll to position [4904, 0]
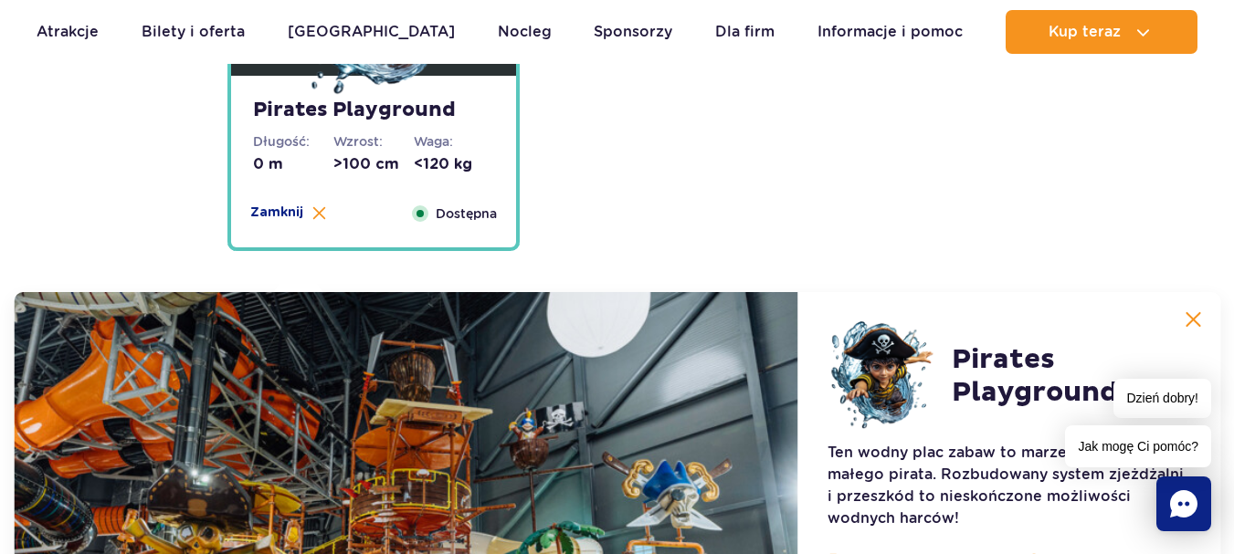
click at [1201, 311] on img at bounding box center [1193, 319] width 16 height 16
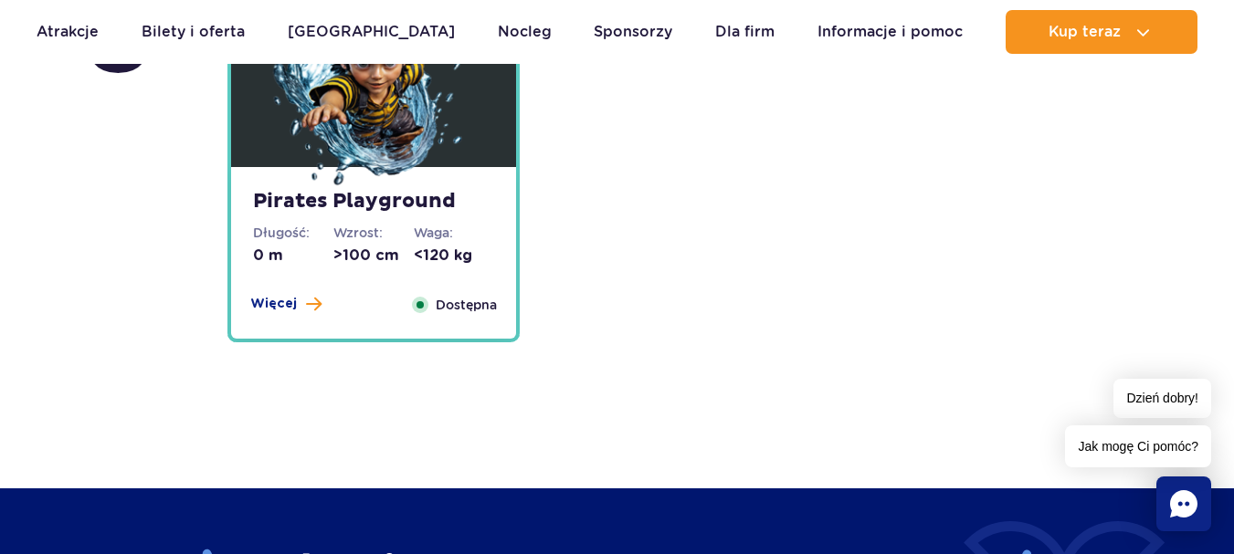
click at [434, 173] on img at bounding box center [373, 80] width 219 height 219
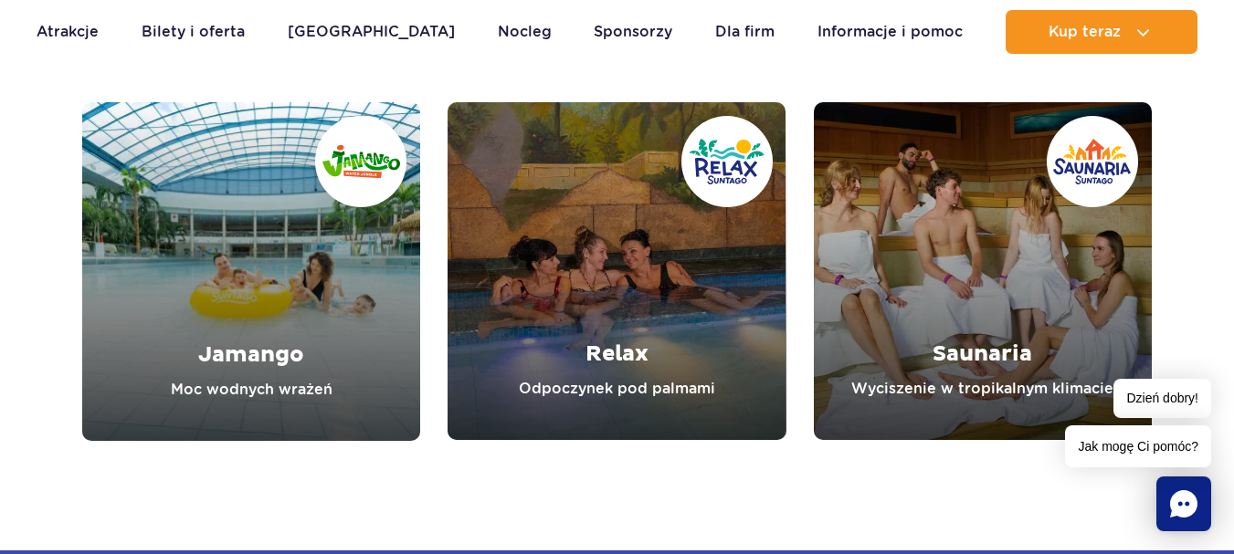
scroll to position [7096, 0]
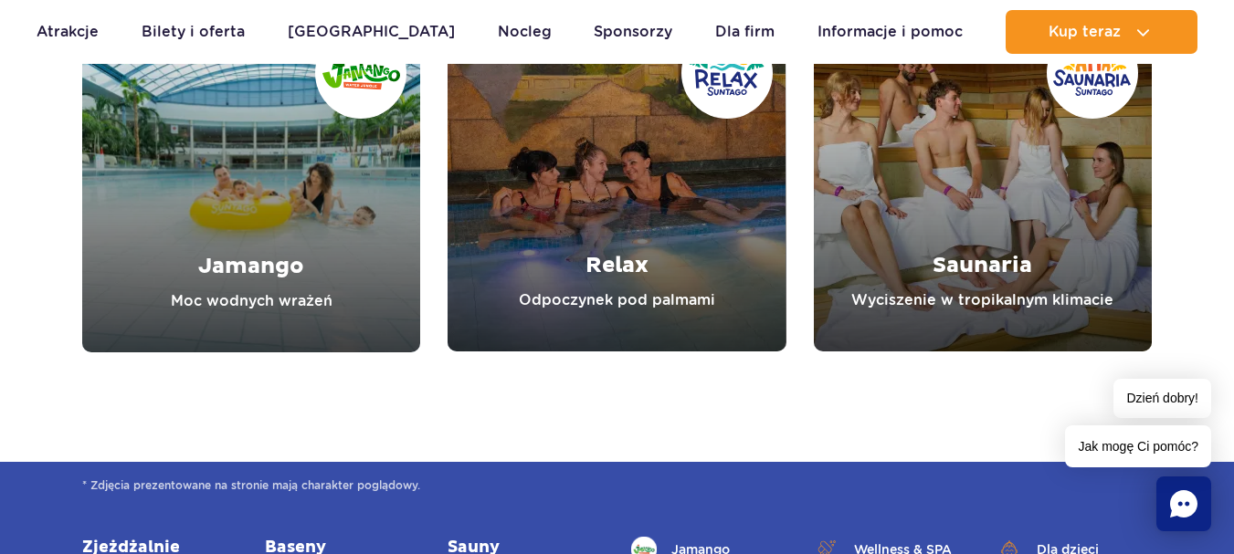
click at [646, 175] on link "Relax" at bounding box center [617, 183] width 338 height 338
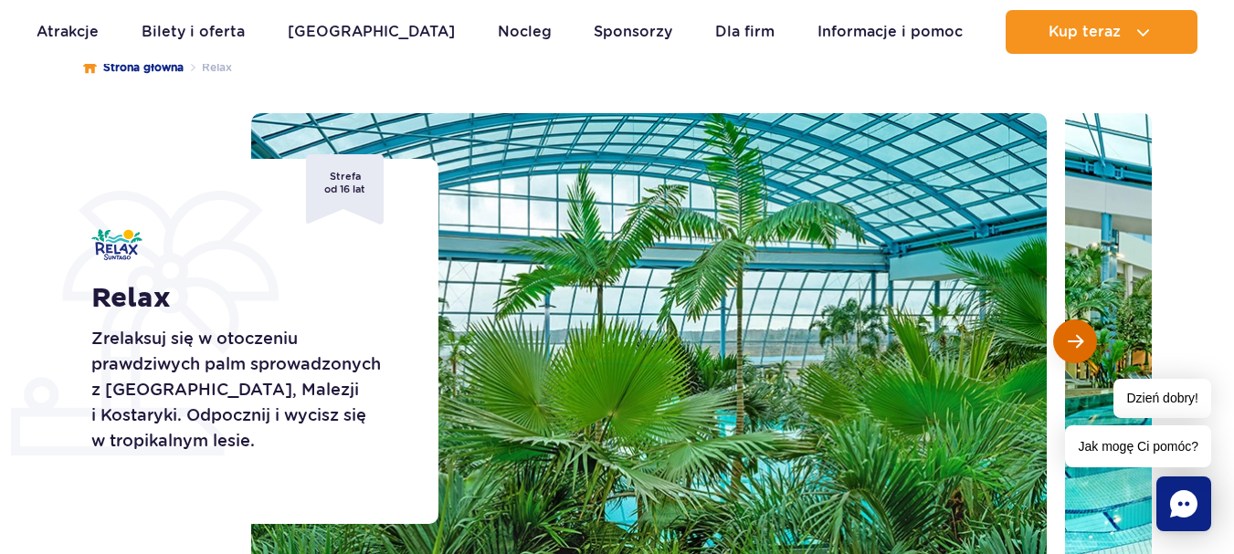
click at [1083, 344] on button "Następny slajd" at bounding box center [1075, 342] width 44 height 44
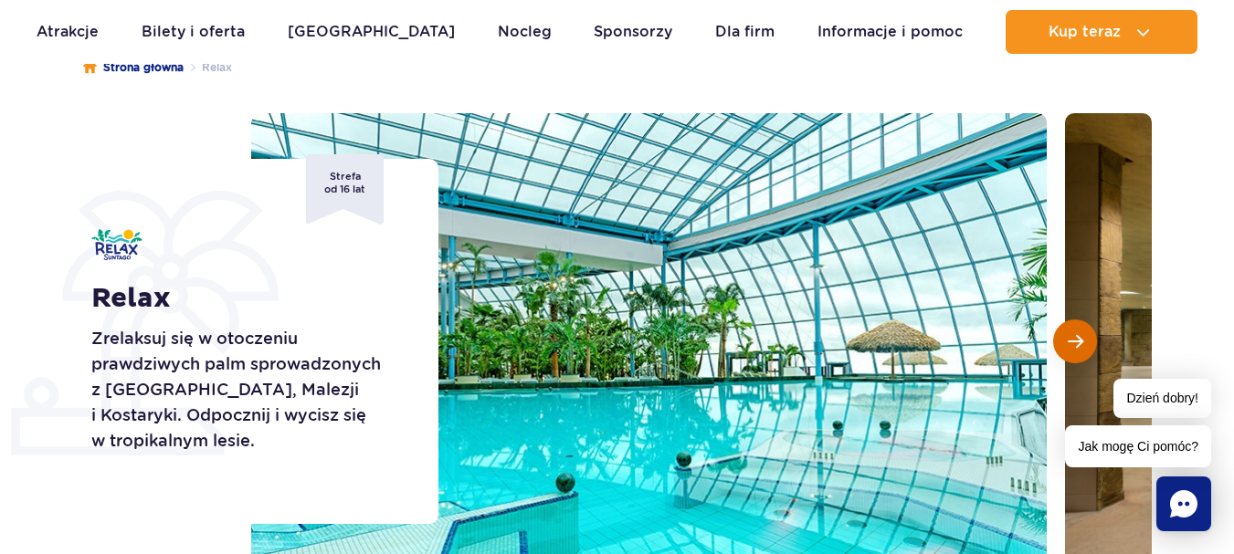
click at [1083, 344] on button "Następny slajd" at bounding box center [1075, 342] width 44 height 44
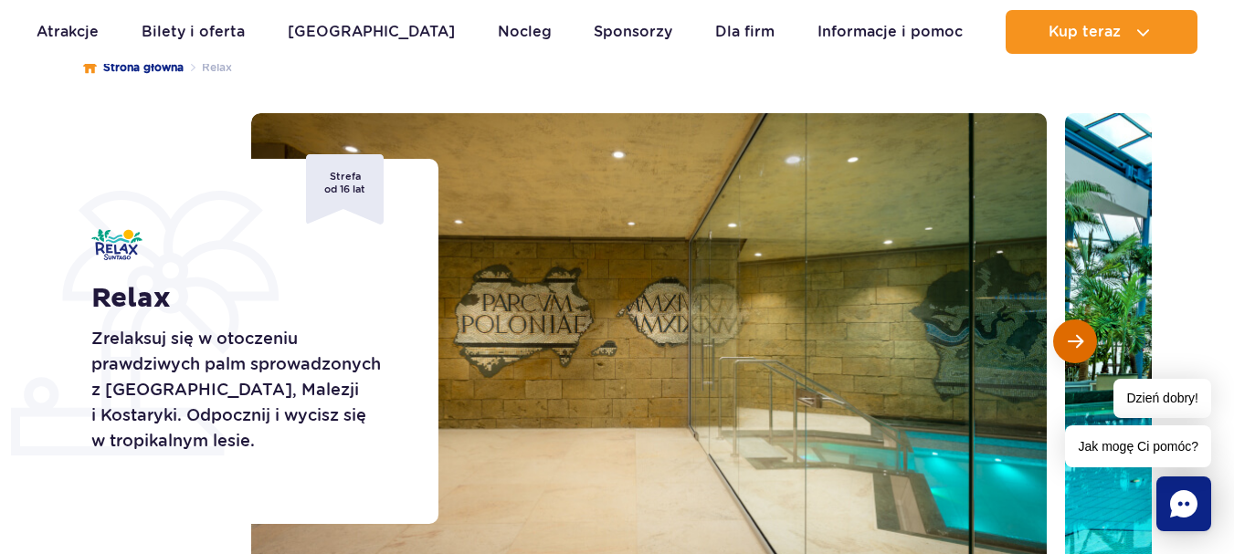
click at [1083, 344] on button "Następny slajd" at bounding box center [1075, 342] width 44 height 44
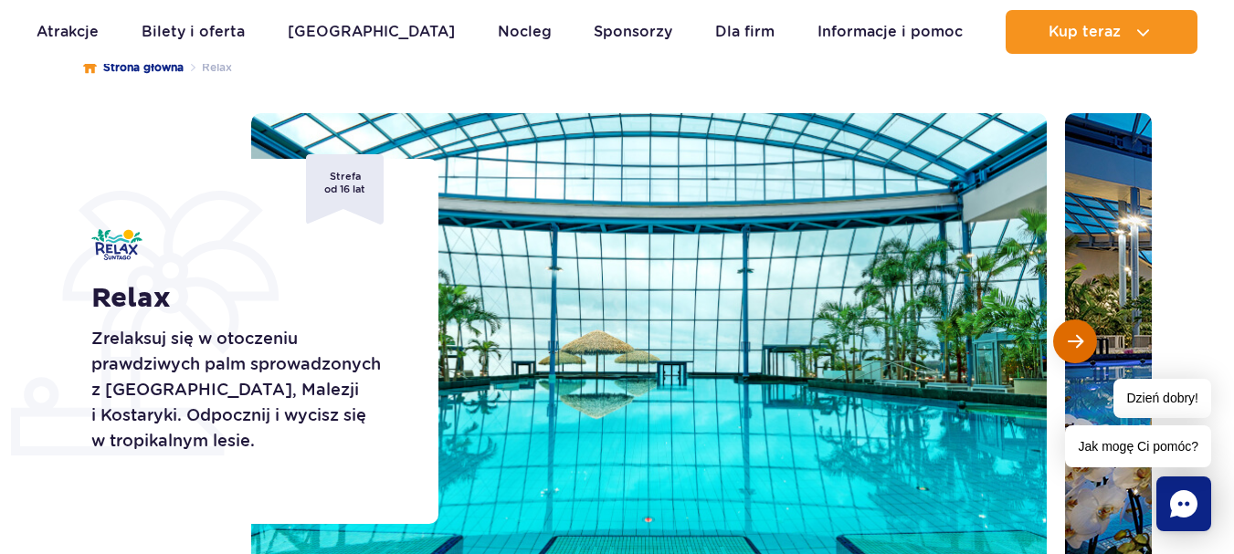
click at [1083, 344] on button "Następny slajd" at bounding box center [1075, 342] width 44 height 44
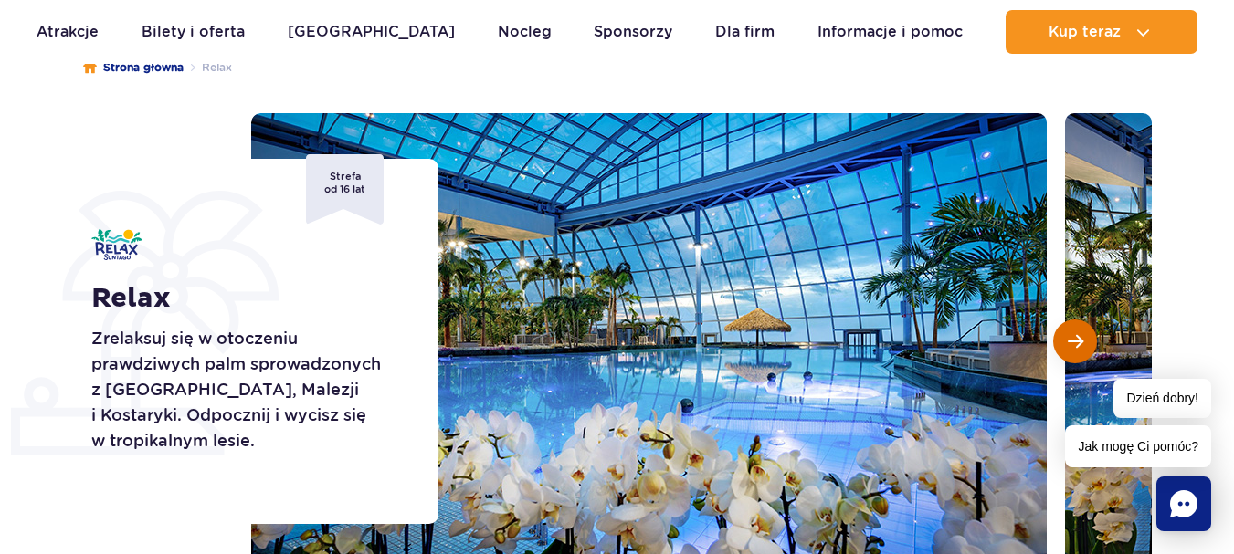
click at [1083, 344] on button "Następny slajd" at bounding box center [1075, 342] width 44 height 44
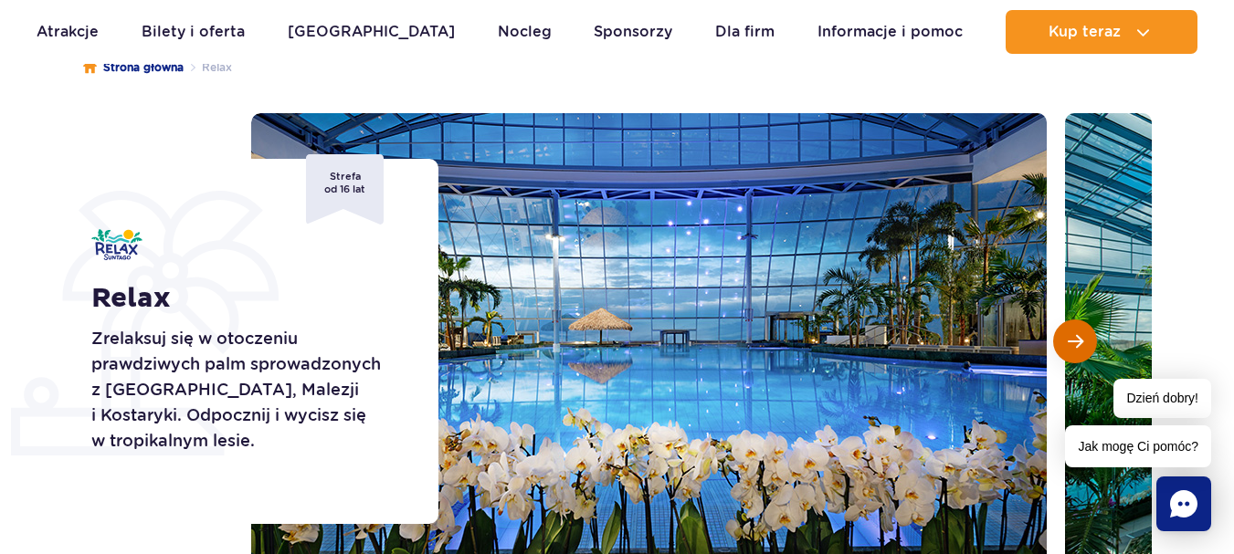
click at [1083, 344] on button "Następny slajd" at bounding box center [1075, 342] width 44 height 44
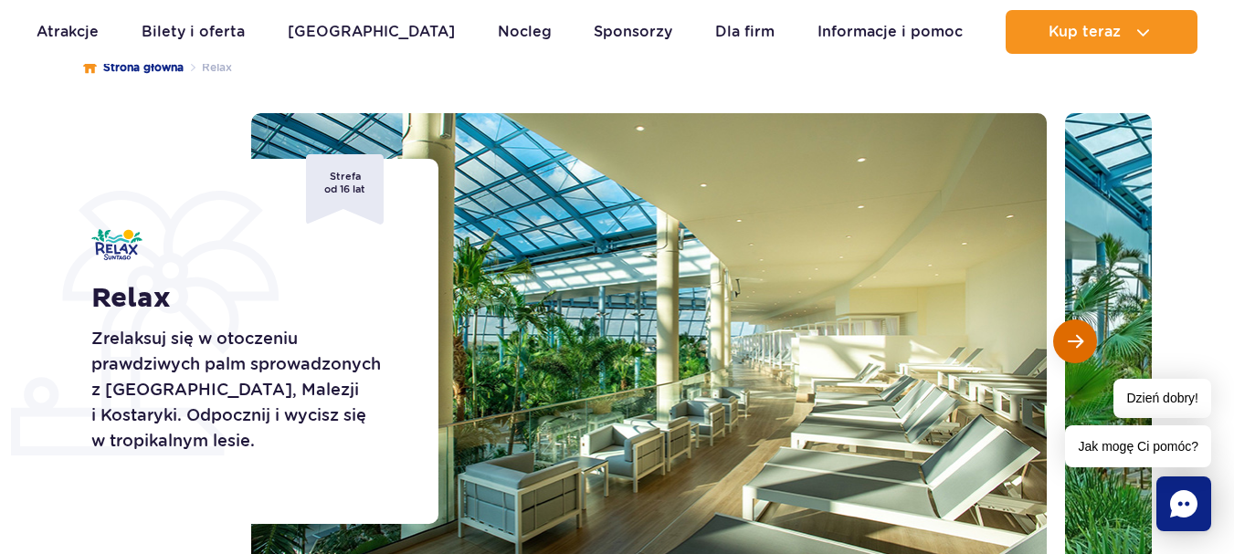
click at [1083, 344] on button "Następny slajd" at bounding box center [1075, 342] width 44 height 44
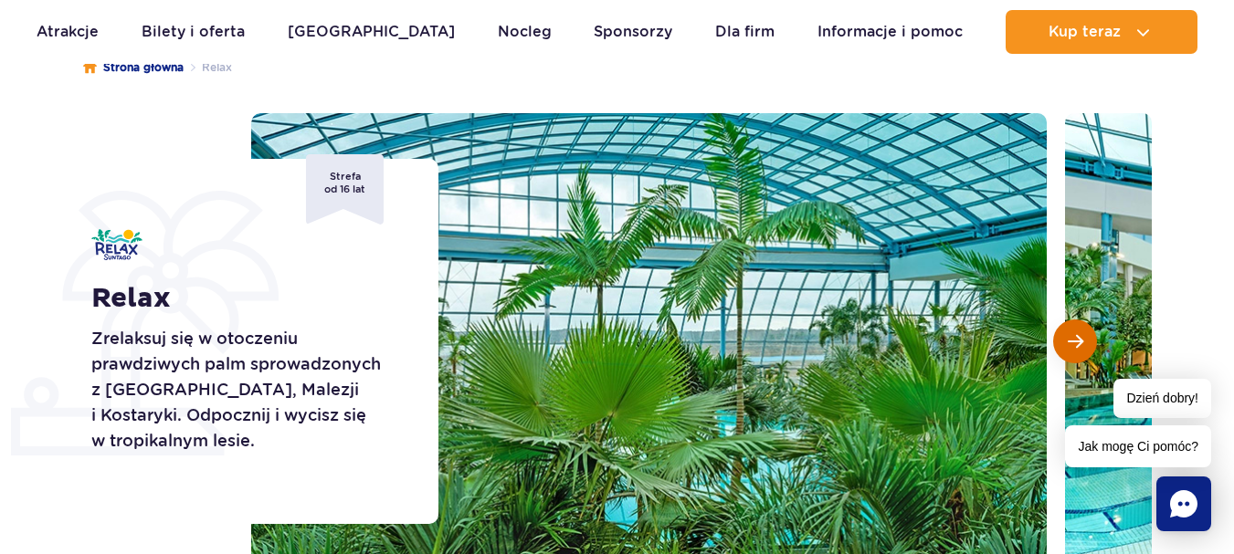
click at [1083, 344] on button "Następny slajd" at bounding box center [1075, 342] width 44 height 44
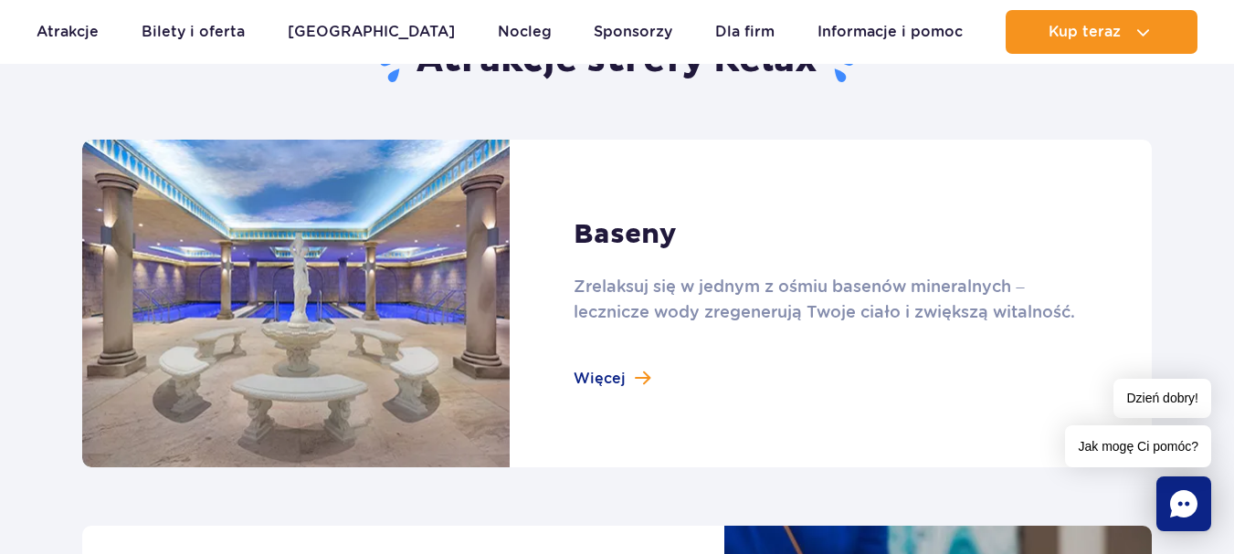
scroll to position [1187, 0]
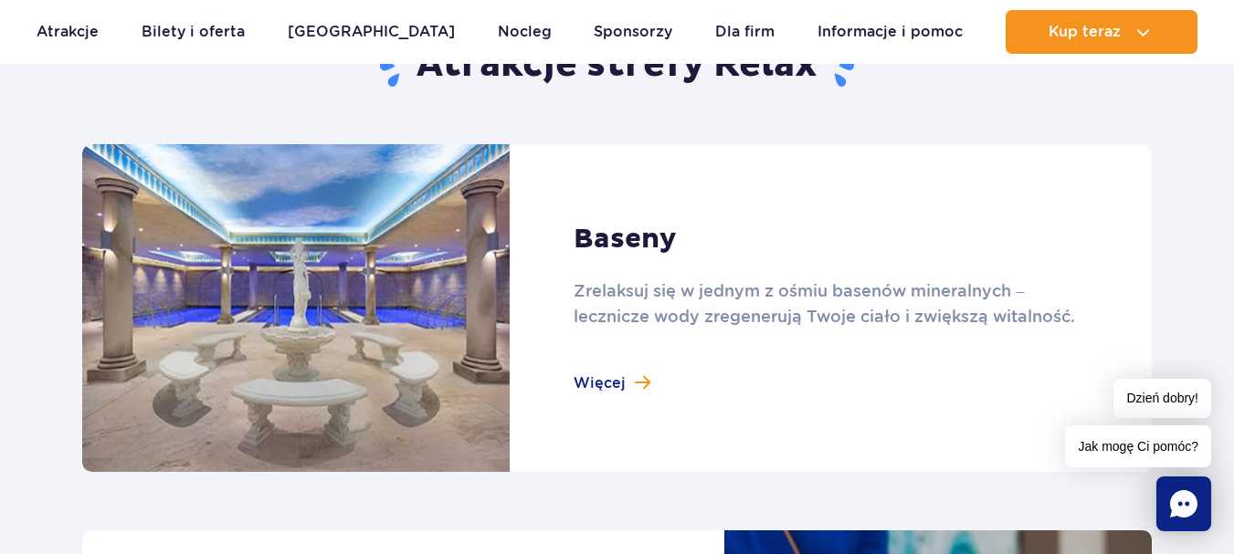
click at [421, 268] on link at bounding box center [617, 308] width 1070 height 328
click at [612, 378] on link at bounding box center [617, 308] width 1070 height 328
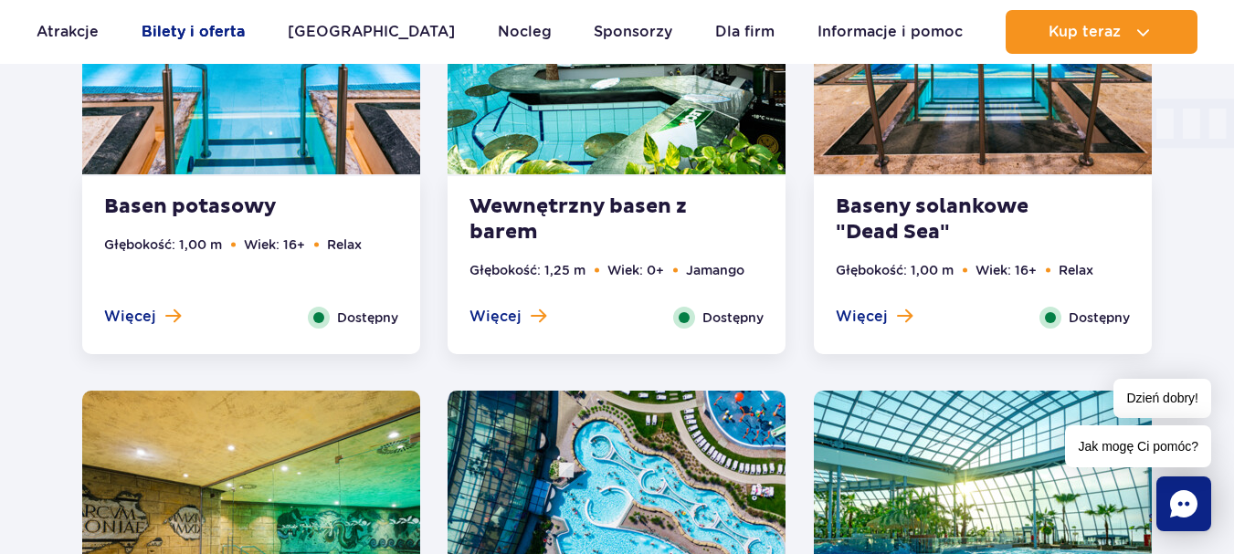
scroll to position [2192, 0]
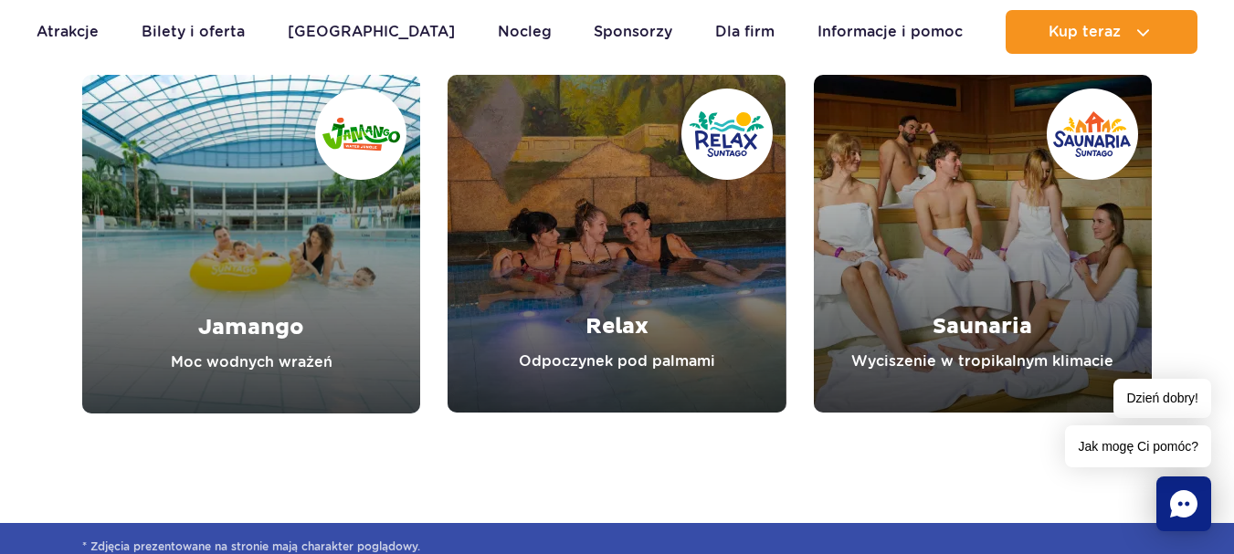
scroll to position [5115, 0]
